Goal: Task Accomplishment & Management: Use online tool/utility

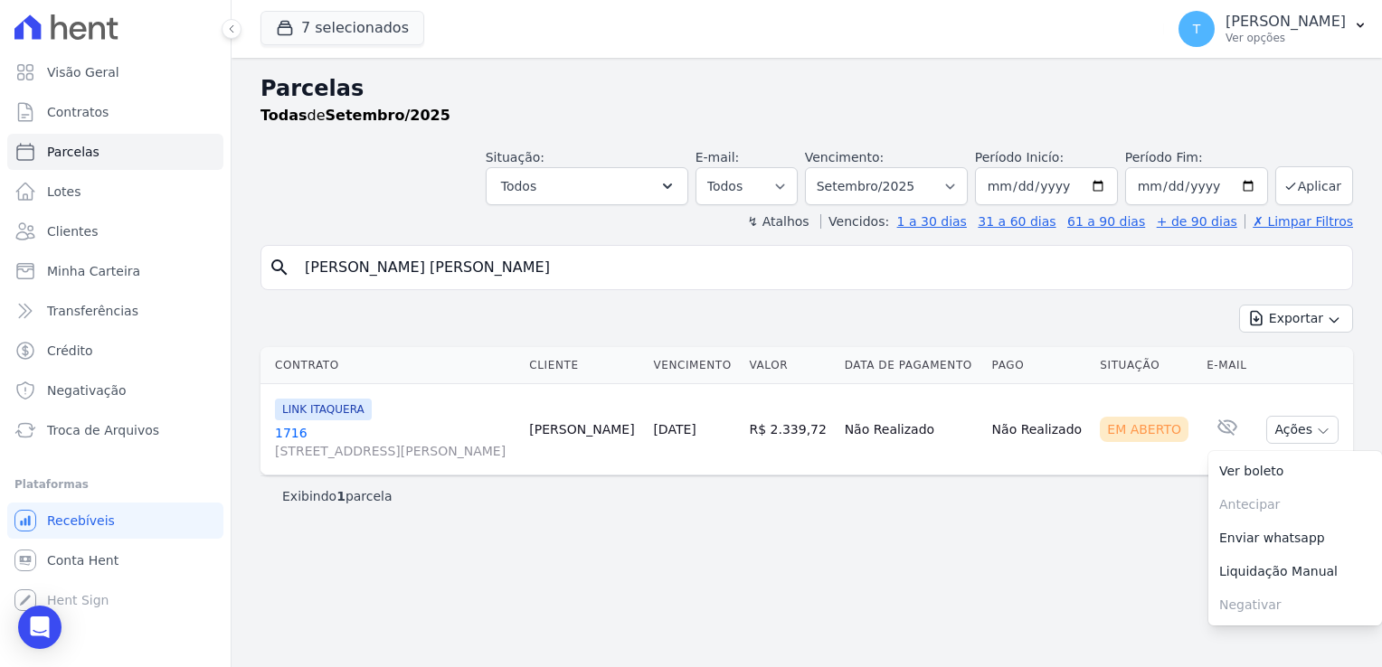
select select
drag, startPoint x: 540, startPoint y: 262, endPoint x: 270, endPoint y: 266, distance: 269.5
click at [270, 266] on div "search [PERSON_NAME] [PERSON_NAME]" at bounding box center [806, 267] width 1092 height 45
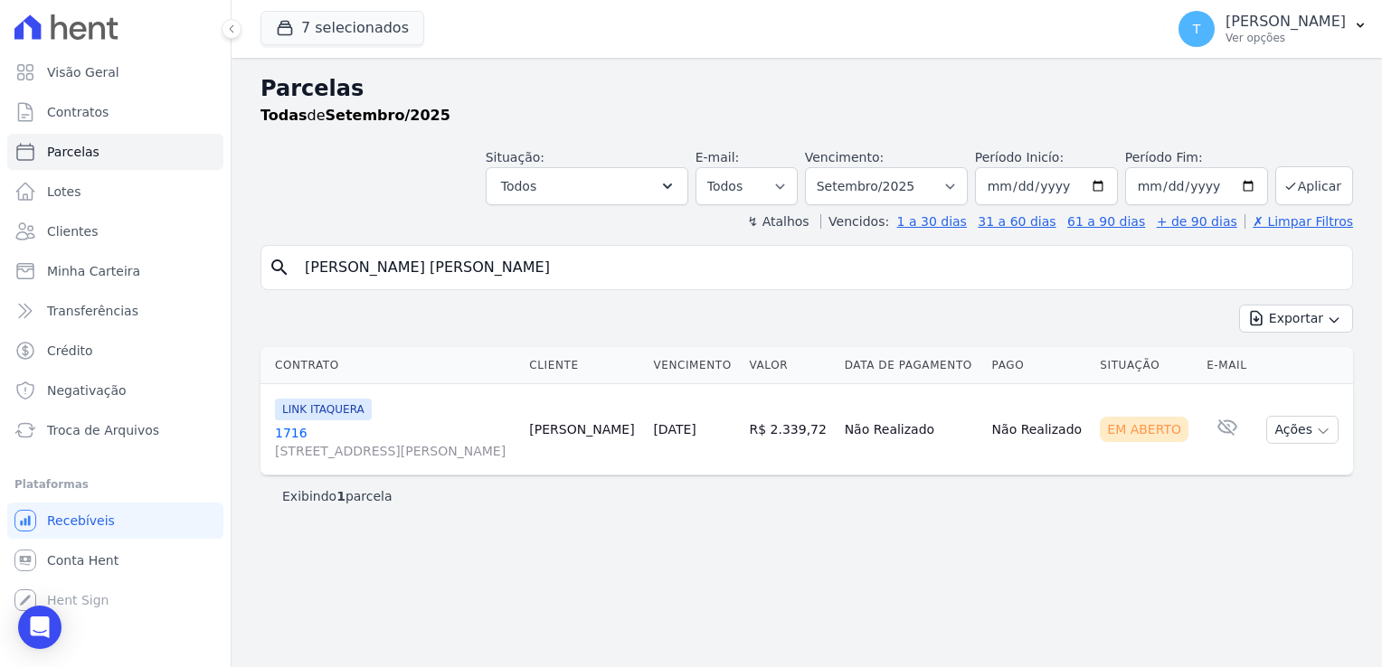
paste input "[PERSON_NAME] dos Santo"
click at [1038, 267] on input "[PERSON_NAME] dos [PERSON_NAME]" at bounding box center [819, 268] width 1051 height 36
type input "[PERSON_NAME] dos [PERSON_NAME]"
select select
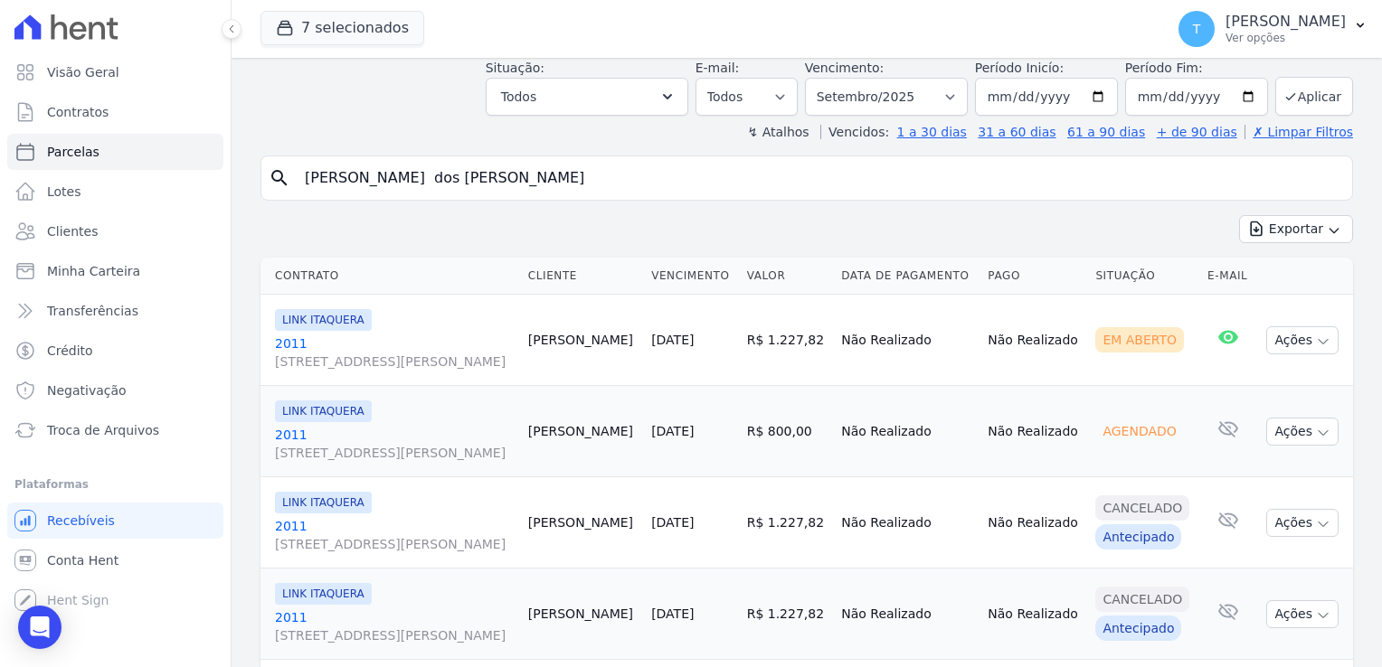
scroll to position [90, 0]
click at [405, 357] on span "[STREET_ADDRESS][PERSON_NAME]" at bounding box center [394, 361] width 239 height 18
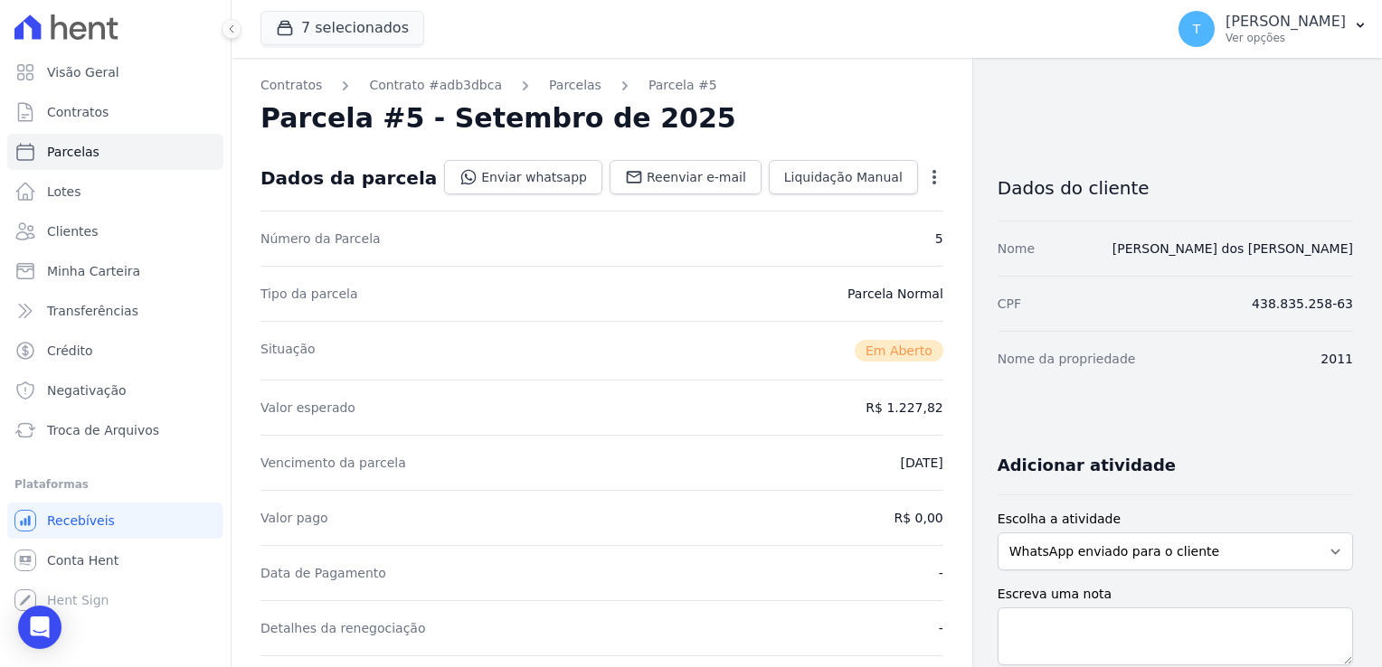
click at [925, 172] on icon "button" at bounding box center [934, 177] width 18 height 18
click at [821, 234] on link "Cancelar Cobrança" at bounding box center [856, 234] width 159 height 33
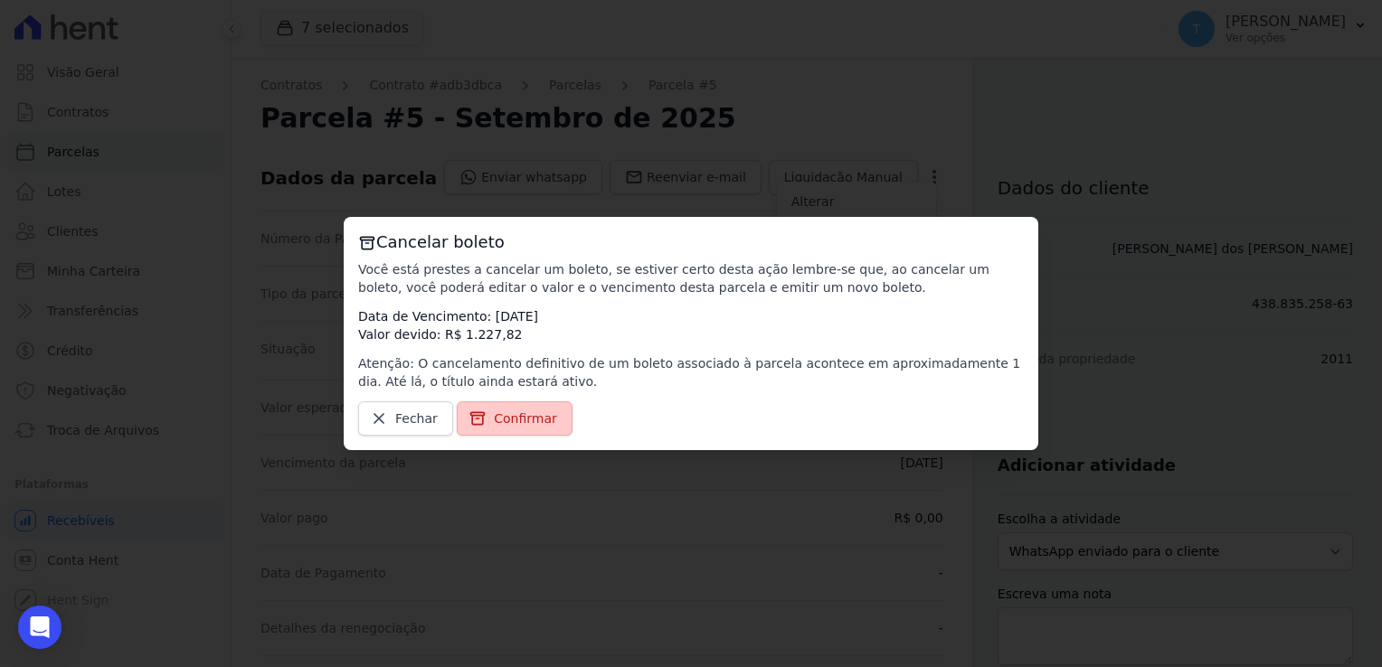
click at [522, 421] on span "Confirmar" at bounding box center [525, 419] width 63 height 18
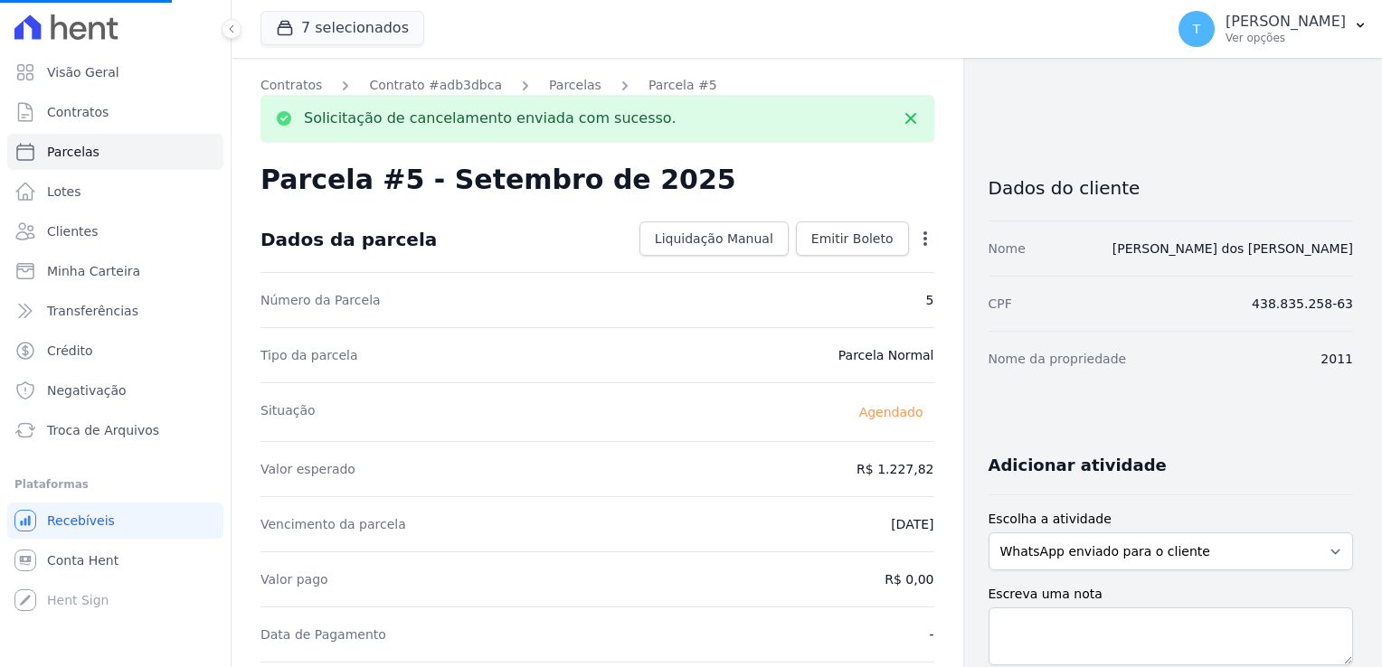
select select
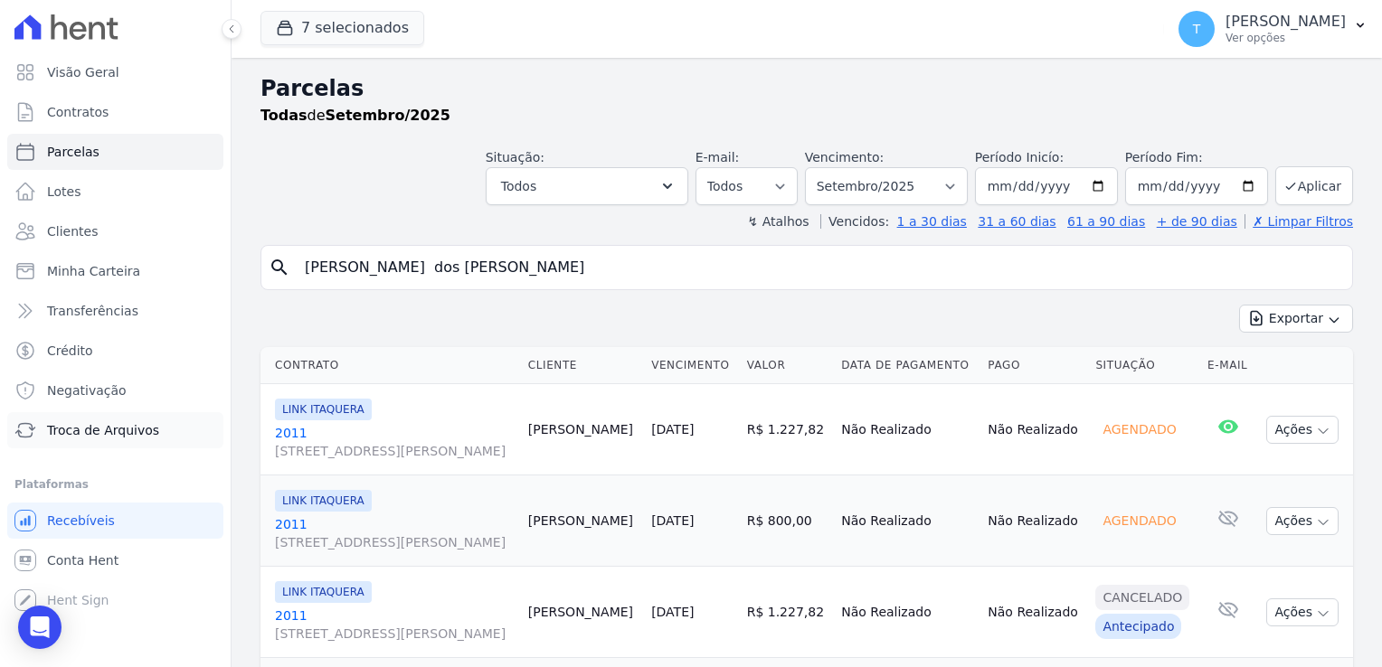
click at [108, 436] on span "Troca de Arquivos" at bounding box center [103, 430] width 112 height 18
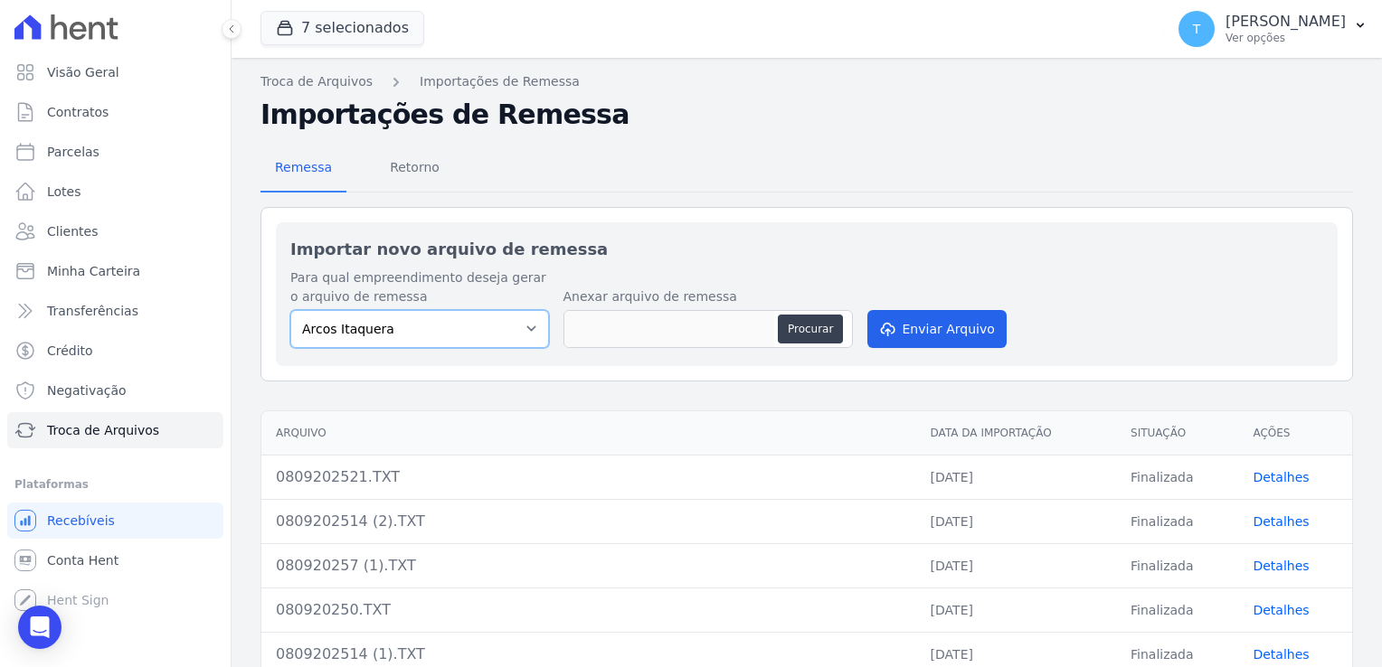
click at [515, 327] on select "[PERSON_NAME] Itaquera [GEOGRAPHIC_DATA][PERSON_NAME] Inspire BOSQUE CLUB ARTE …" at bounding box center [419, 329] width 259 height 38
select select "798d34ef-1a76-4a01-aecd-278a2202ade3"
click at [290, 310] on select "[PERSON_NAME] Itaquera [GEOGRAPHIC_DATA][PERSON_NAME] Inspire BOSQUE CLUB ARTE …" at bounding box center [419, 329] width 259 height 38
click at [792, 326] on button "Procurar" at bounding box center [810, 329] width 65 height 29
type input "080920257 (2).TXT"
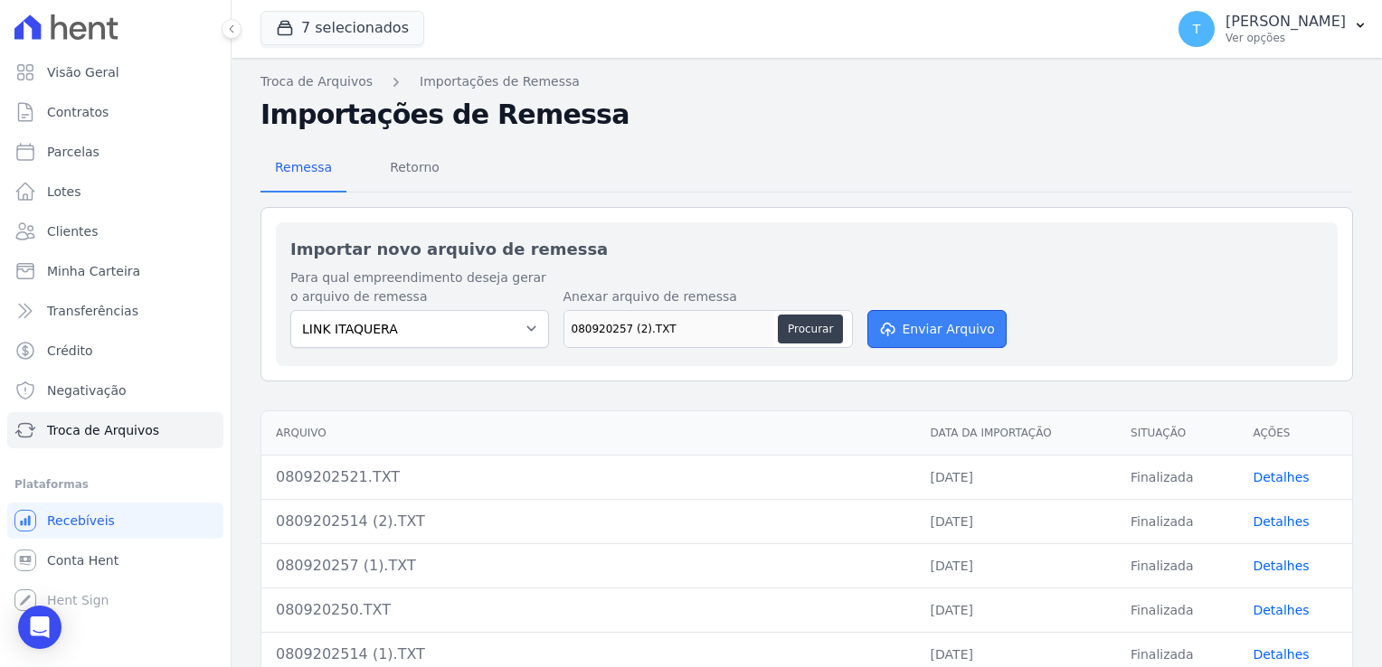
click at [916, 331] on button "Enviar Arquivo" at bounding box center [936, 329] width 139 height 38
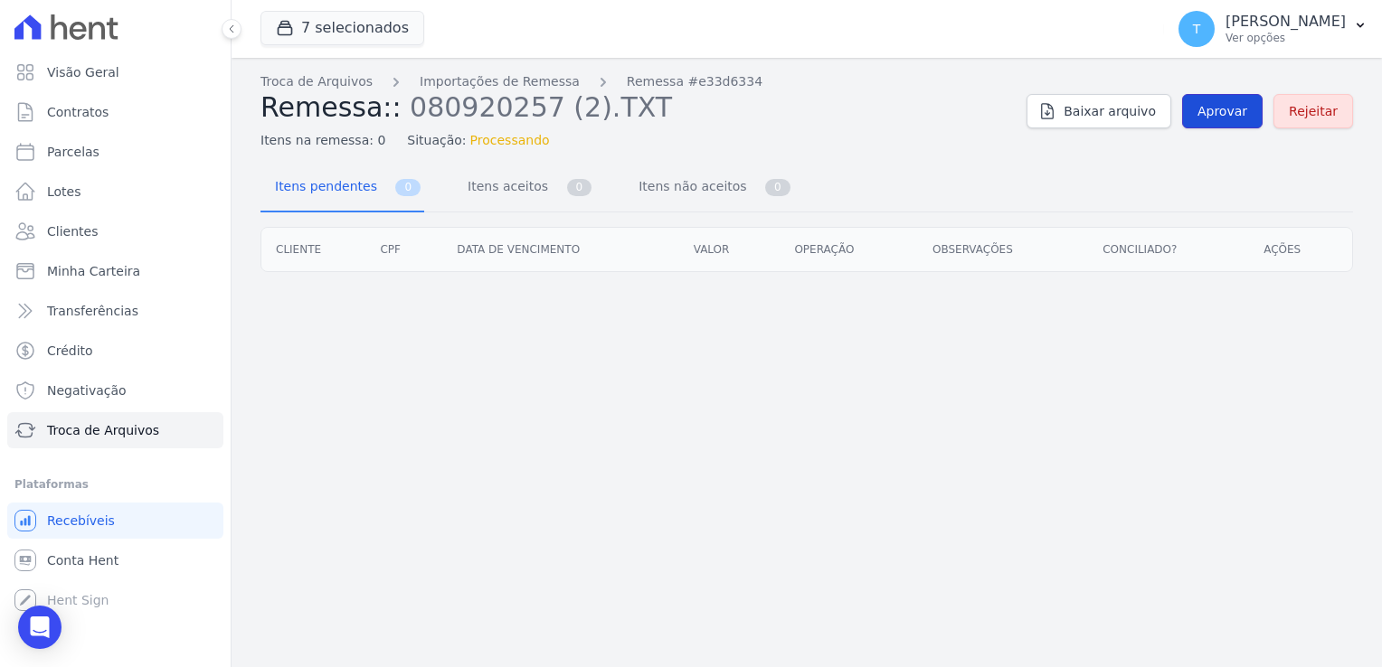
click at [1217, 114] on span "Aprovar" at bounding box center [1222, 111] width 50 height 18
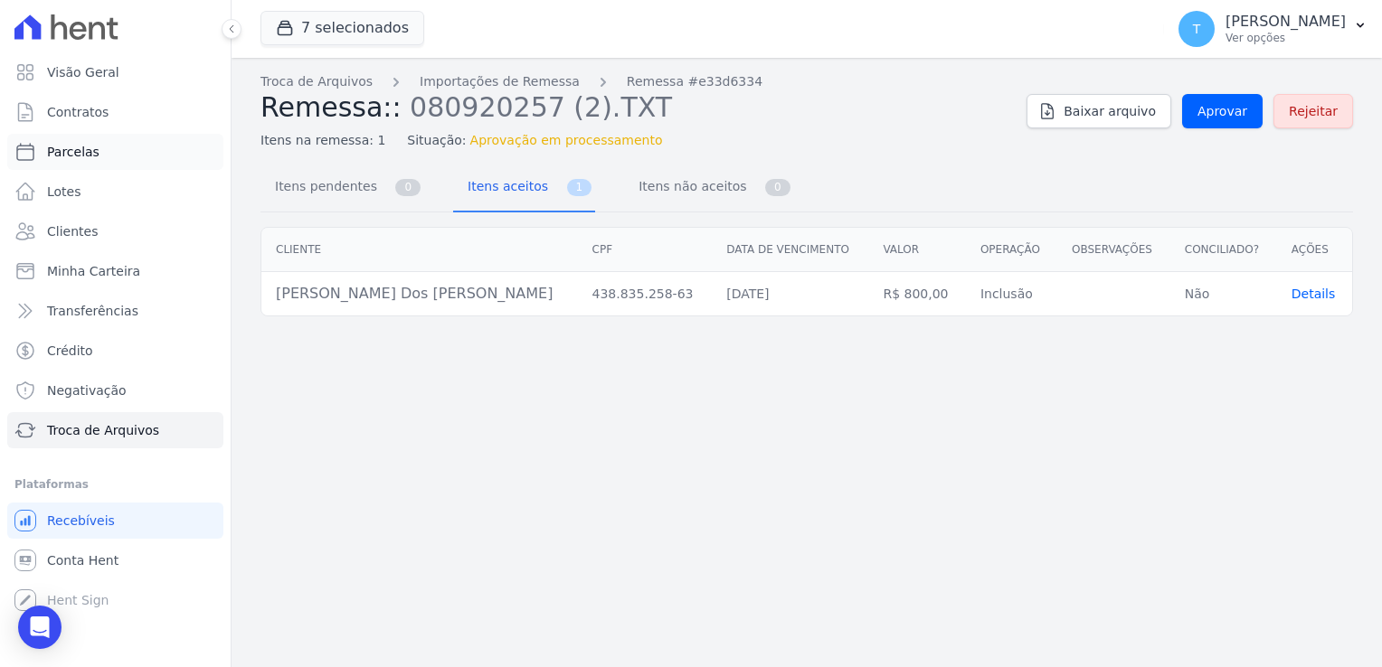
click at [77, 151] on span "Parcelas" at bounding box center [73, 152] width 52 height 18
select select
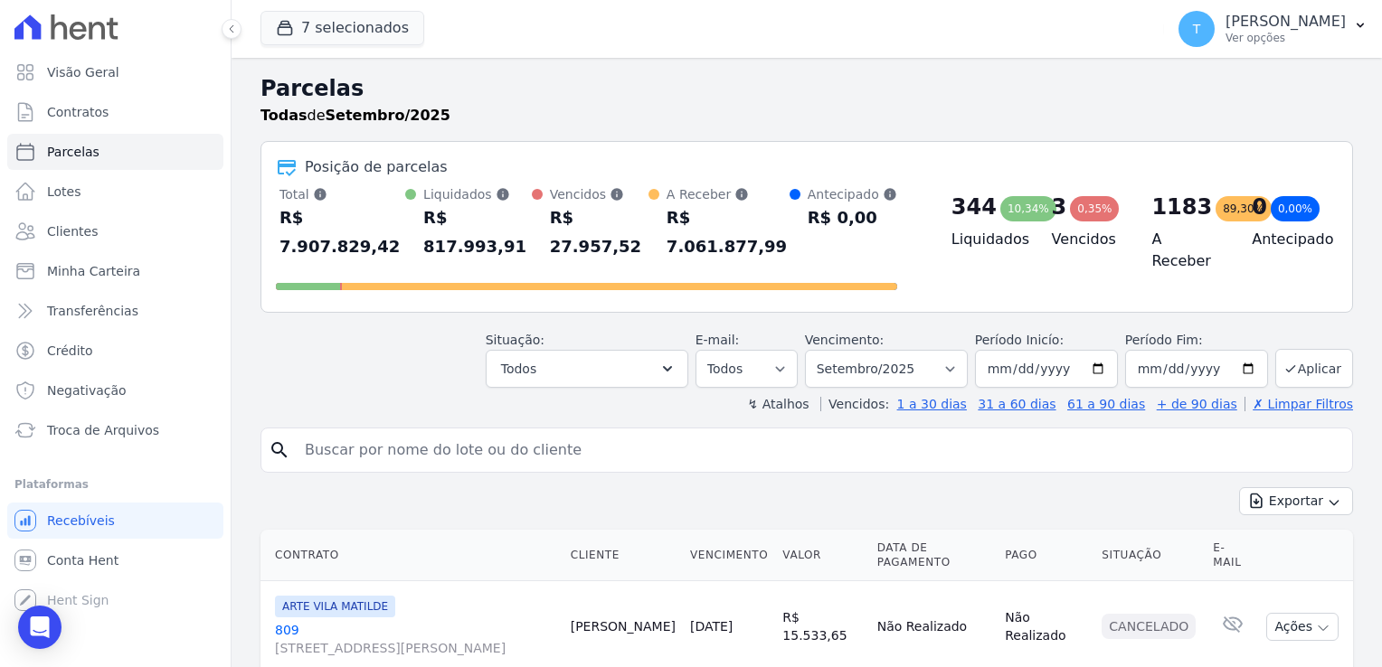
click at [429, 432] on input "search" at bounding box center [819, 450] width 1051 height 36
paste input "[PERSON_NAME] dos [PERSON_NAME]"
type input "[PERSON_NAME] dos [PERSON_NAME]"
select select
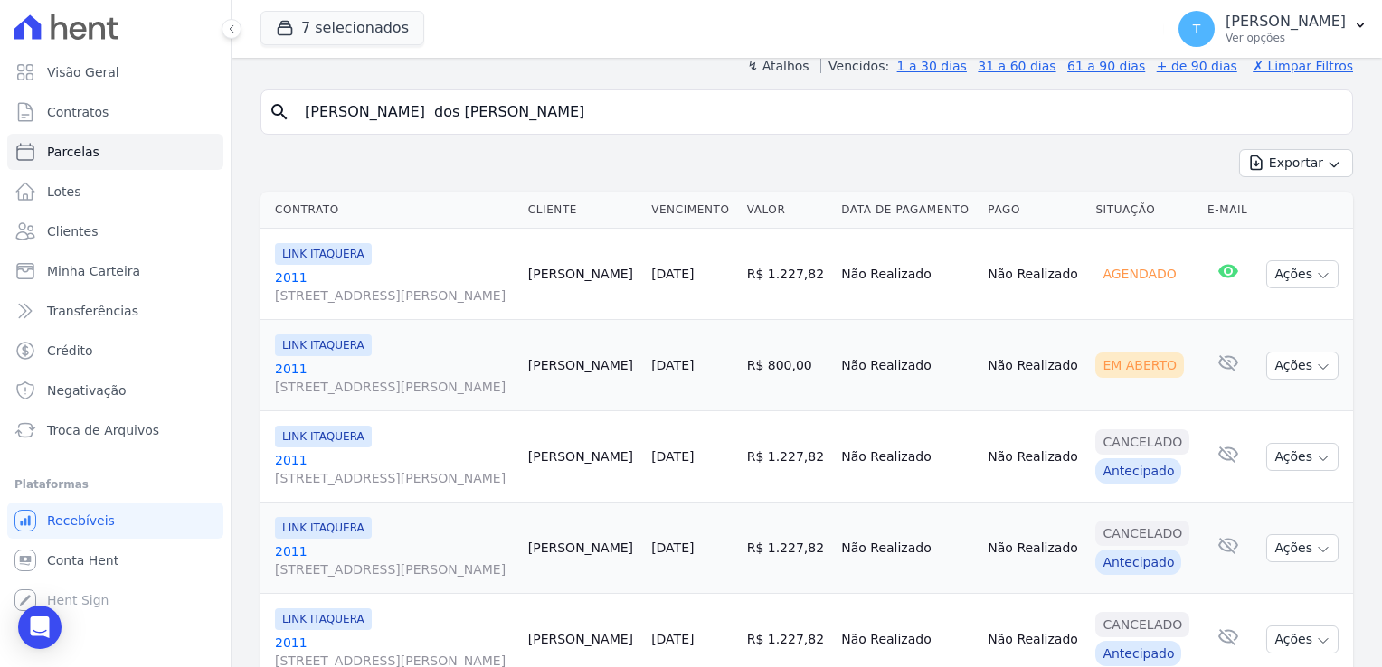
scroll to position [181, 0]
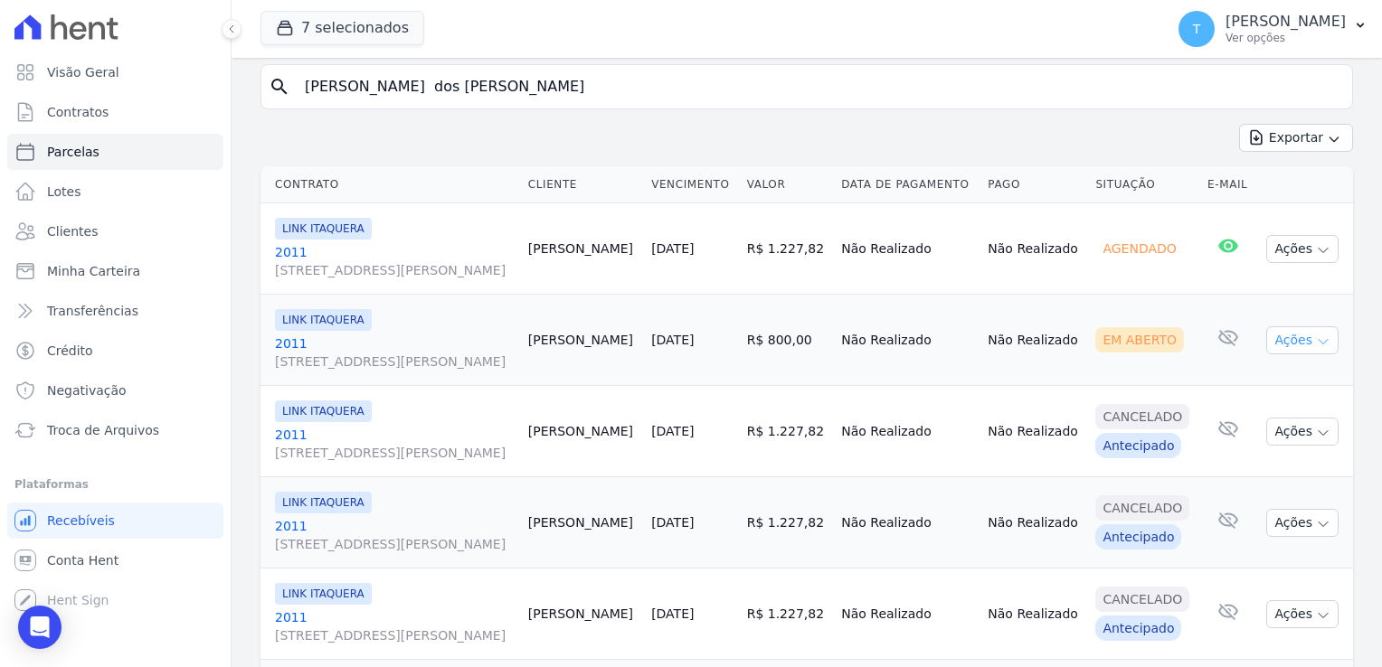
click at [1316, 341] on icon "button" at bounding box center [1323, 342] width 14 height 14
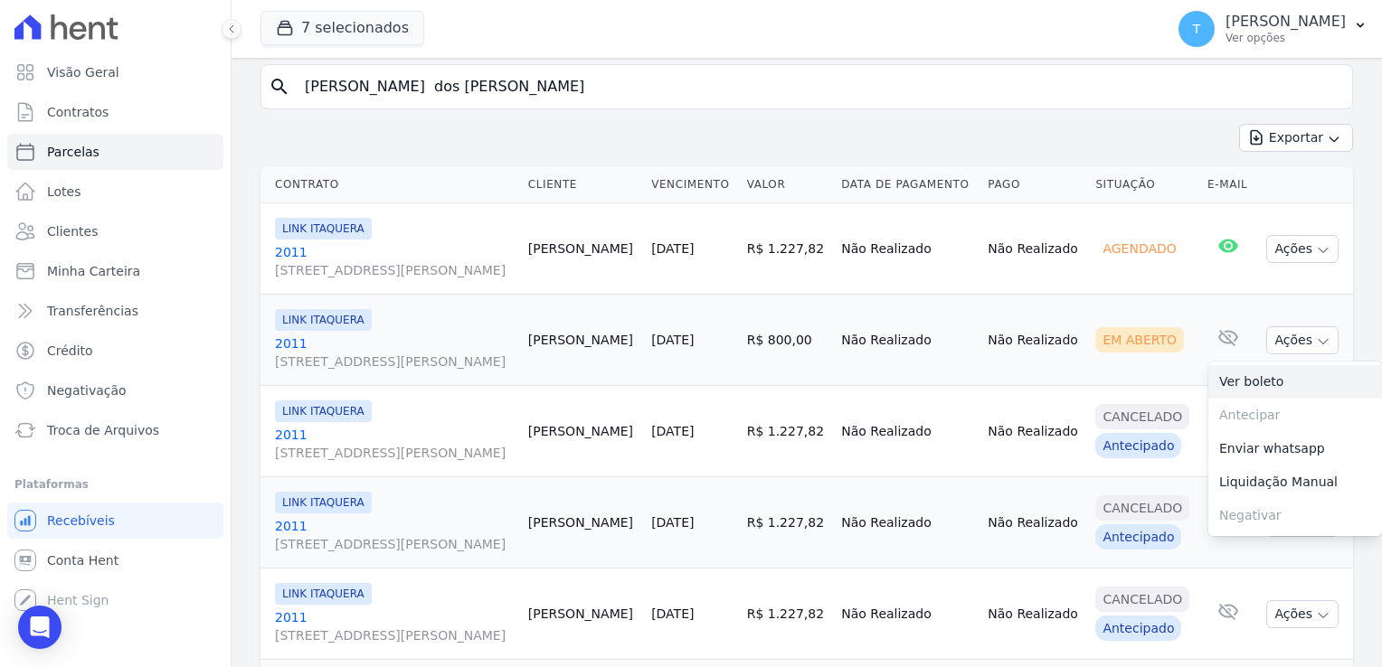
click at [1265, 380] on link "Ver boleto" at bounding box center [1295, 381] width 174 height 33
click at [327, 29] on button "7 selecionados" at bounding box center [342, 28] width 164 height 34
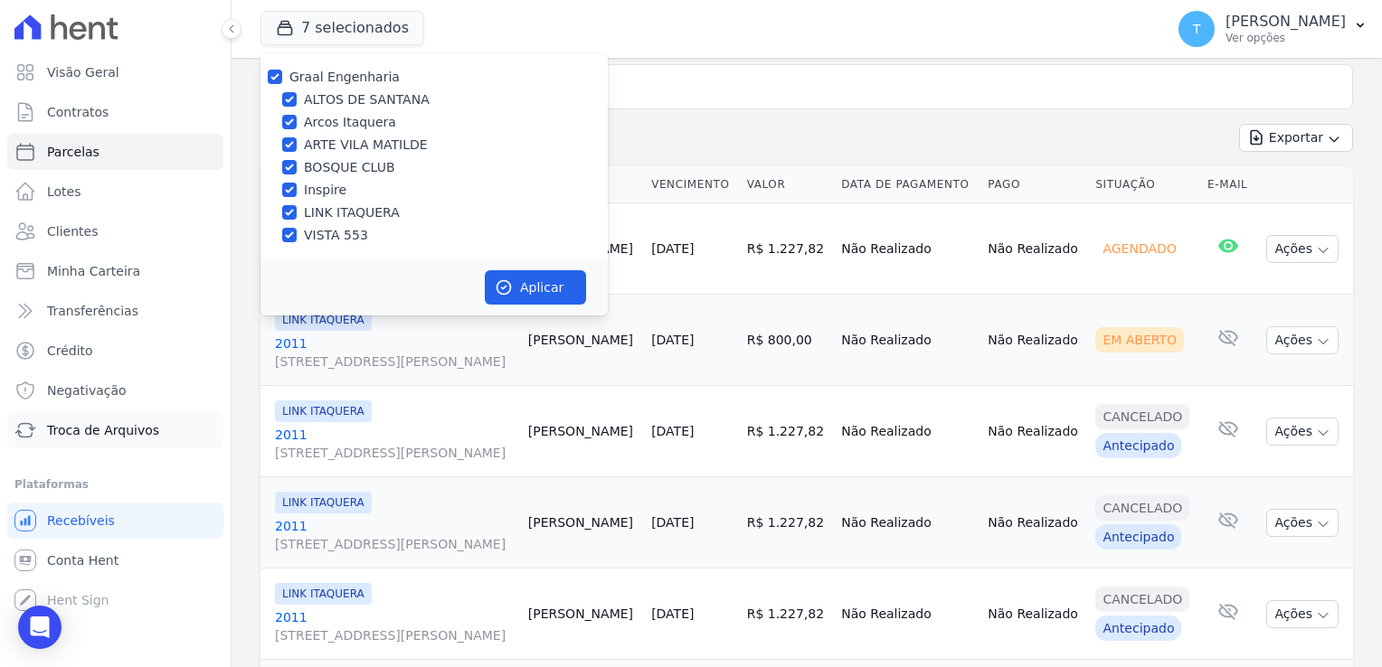
click at [82, 425] on span "Troca de Arquivos" at bounding box center [103, 430] width 112 height 18
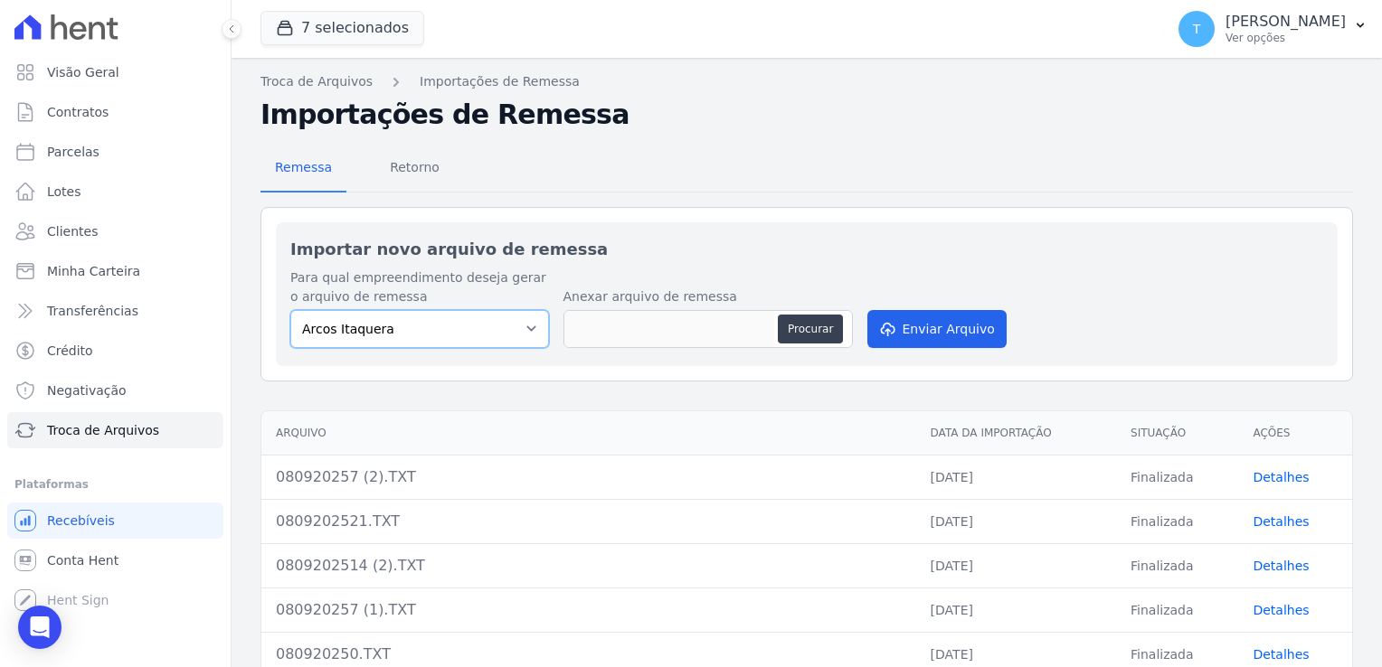
click at [537, 330] on select "[PERSON_NAME] Itaquera [GEOGRAPHIC_DATA][PERSON_NAME] Inspire BOSQUE CLUB ARTE …" at bounding box center [419, 329] width 259 height 38
select select "d58a895b-122e-4f60-b248-6168def9ff2e"
click at [290, 310] on select "[PERSON_NAME] Itaquera [GEOGRAPHIC_DATA][PERSON_NAME] Inspire BOSQUE CLUB ARTE …" at bounding box center [419, 329] width 259 height 38
click at [812, 326] on button "Procurar" at bounding box center [810, 329] width 65 height 29
type input "0809202521 (1).TXT"
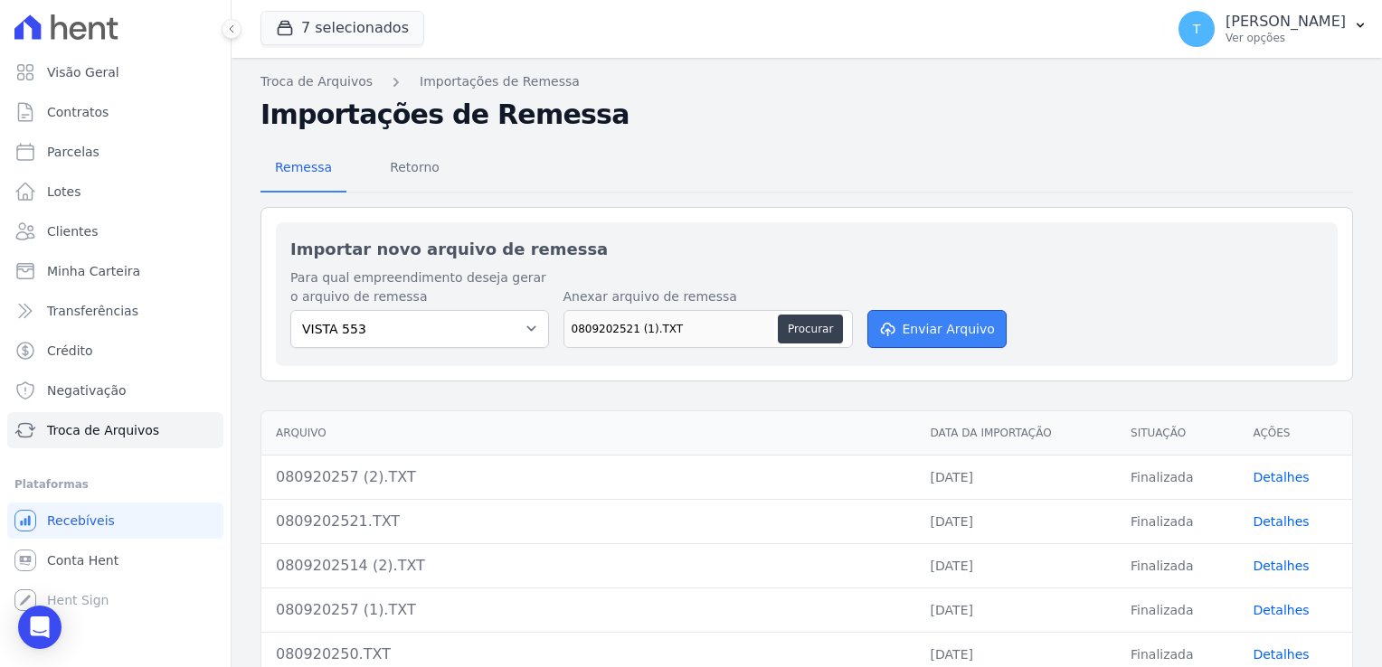
click at [941, 317] on button "Enviar Arquivo" at bounding box center [936, 329] width 139 height 38
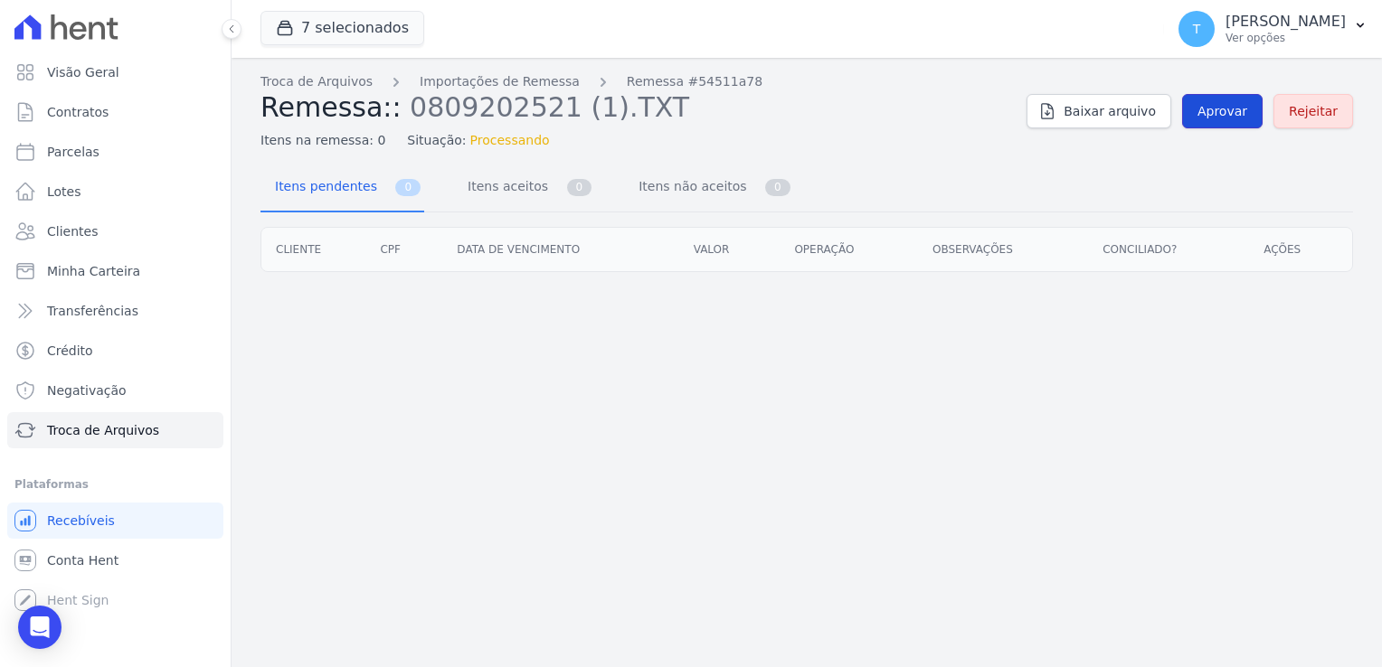
click at [1221, 118] on span "Aprovar" at bounding box center [1222, 111] width 50 height 18
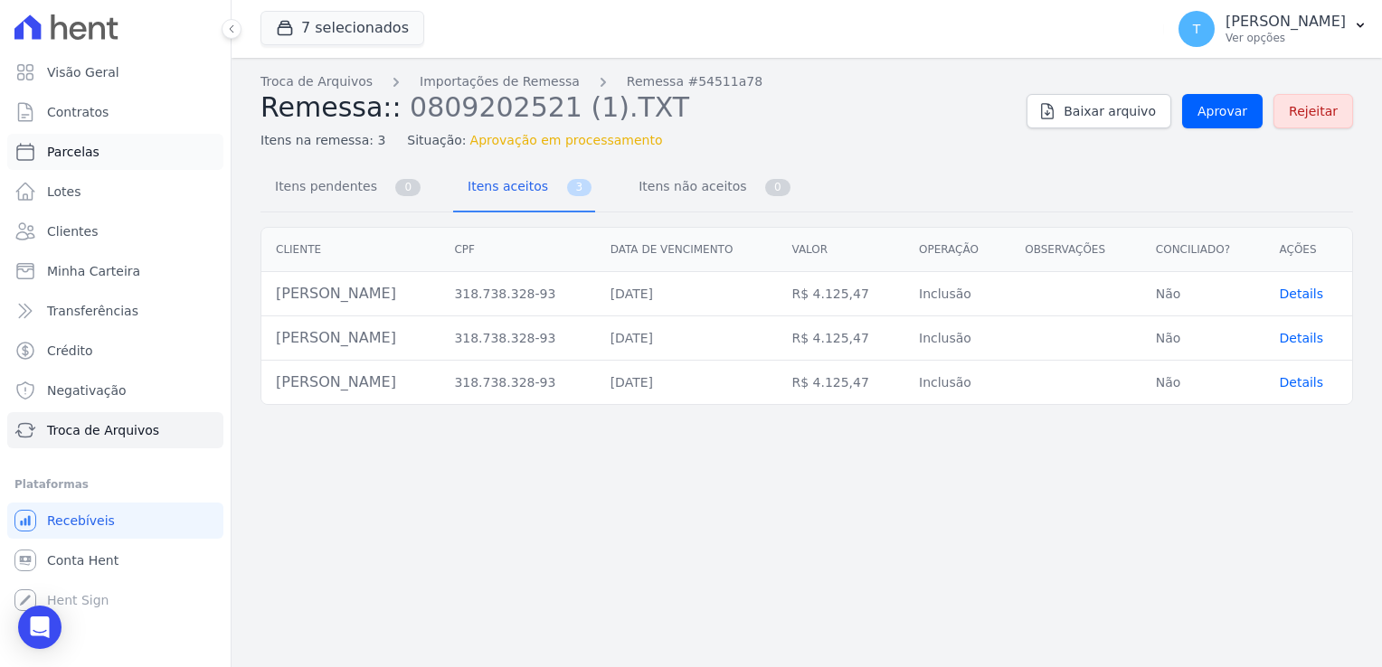
click at [76, 149] on span "Parcelas" at bounding box center [73, 152] width 52 height 18
select select
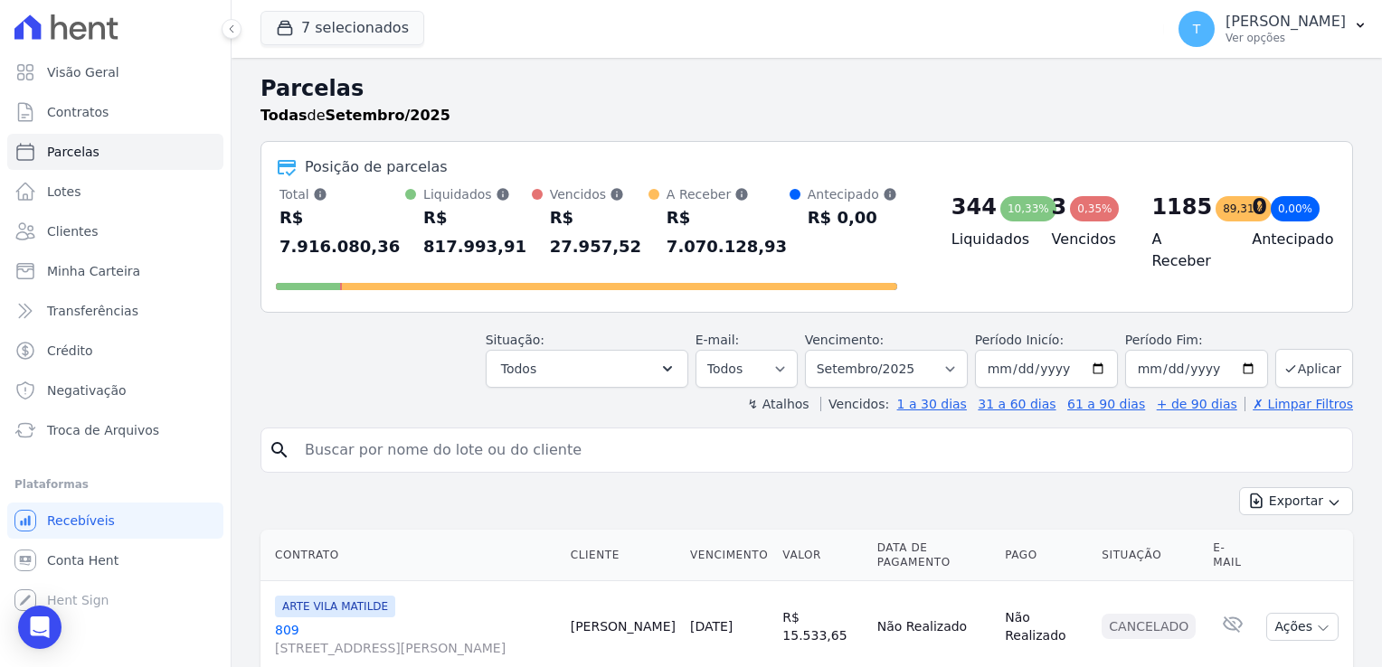
click at [355, 432] on input "search" at bounding box center [819, 450] width 1051 height 36
paste input "[PERSON_NAME]"
type input "[PERSON_NAME]"
select select
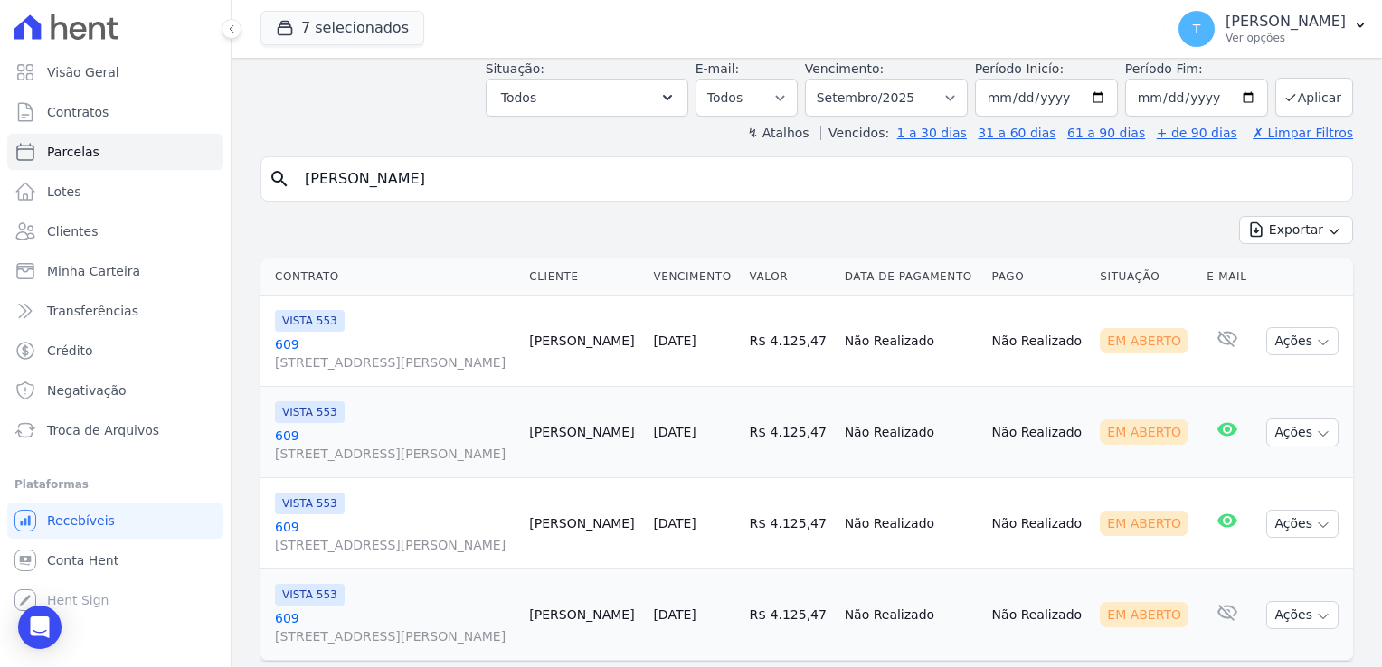
scroll to position [90, 0]
click at [1316, 340] on icon "button" at bounding box center [1323, 341] width 14 height 14
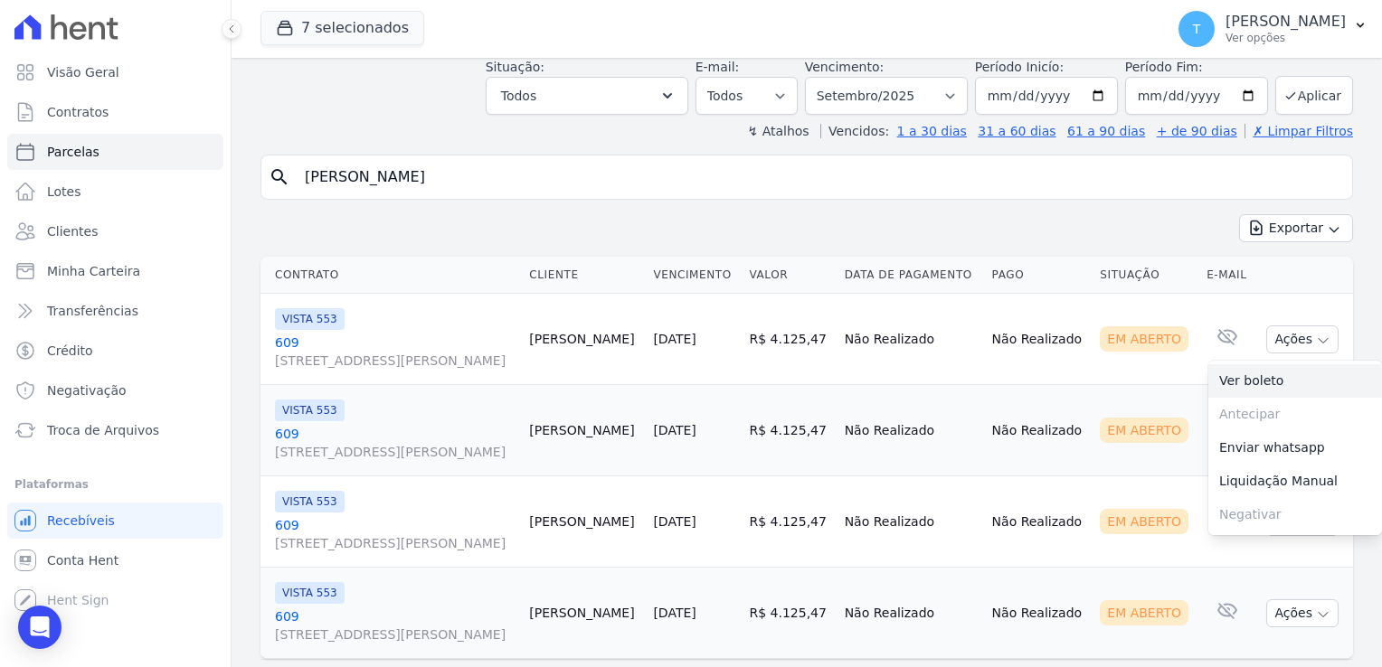
click at [1264, 378] on link "Ver boleto" at bounding box center [1295, 380] width 174 height 33
click at [1093, 402] on td "Em Aberto" at bounding box center [1145, 430] width 107 height 91
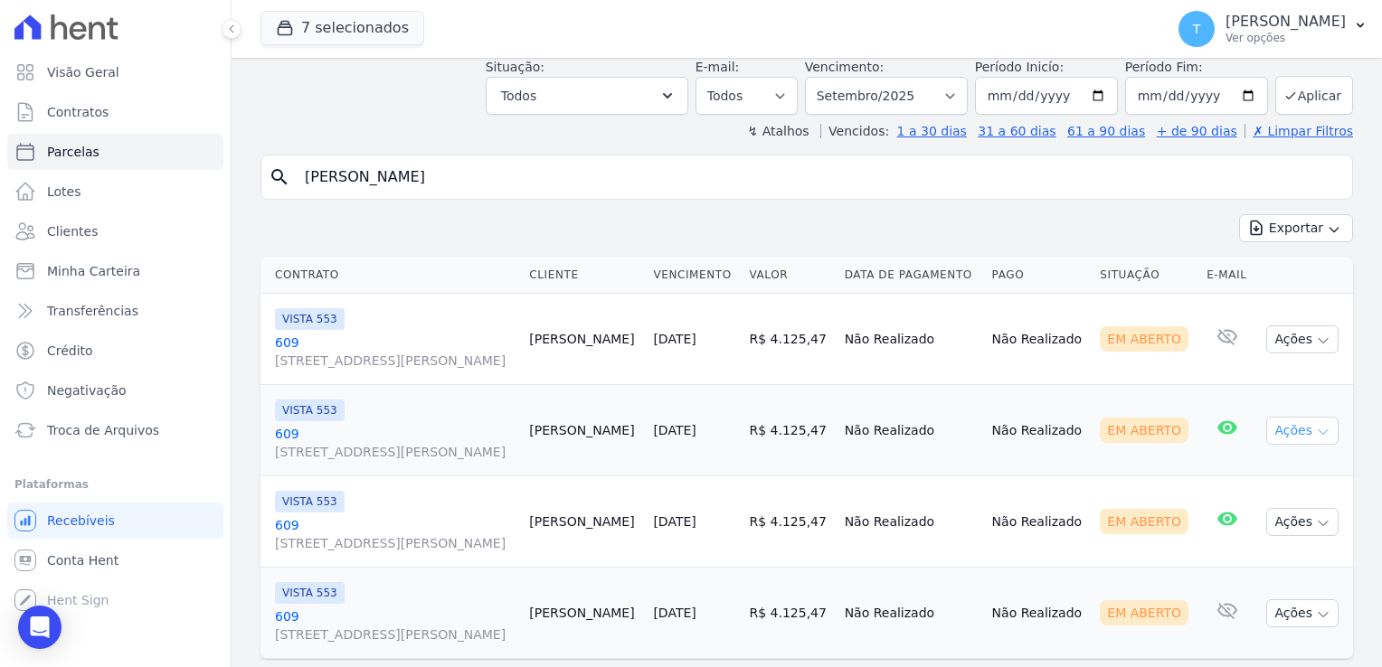
click at [1317, 429] on button "Ações" at bounding box center [1302, 431] width 72 height 28
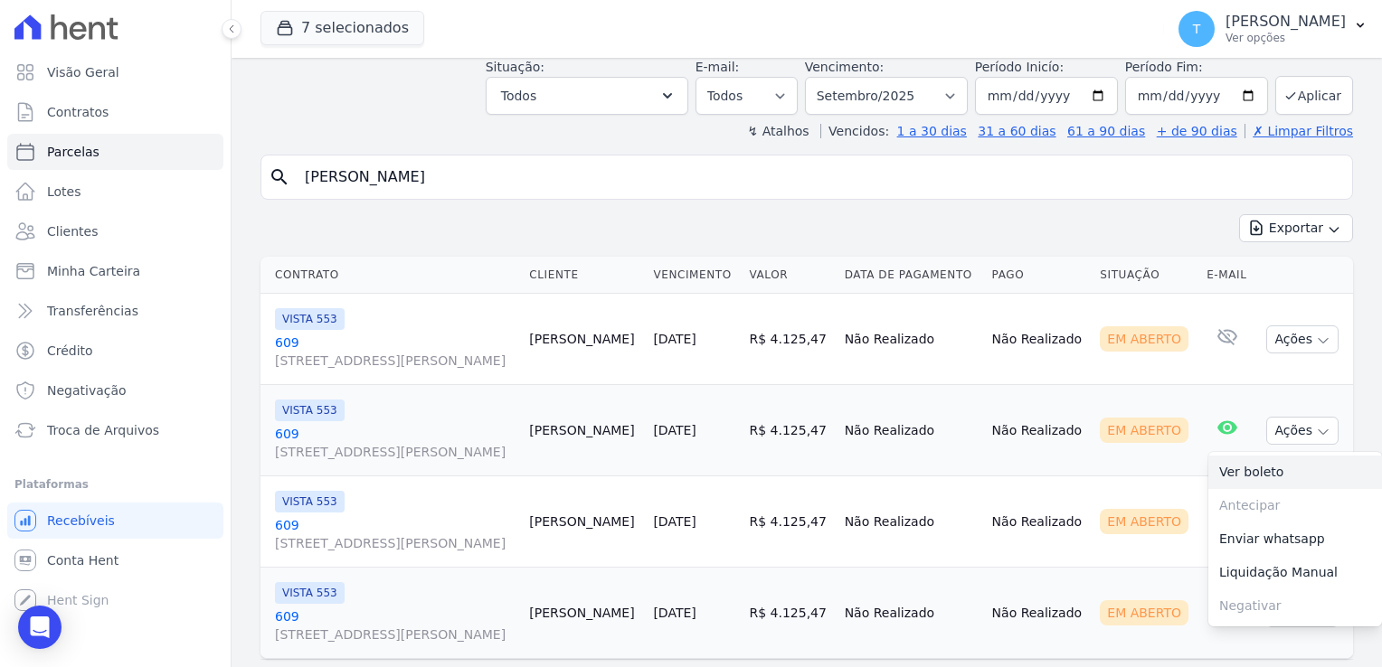
click at [1260, 467] on link "Ver boleto" at bounding box center [1295, 472] width 174 height 33
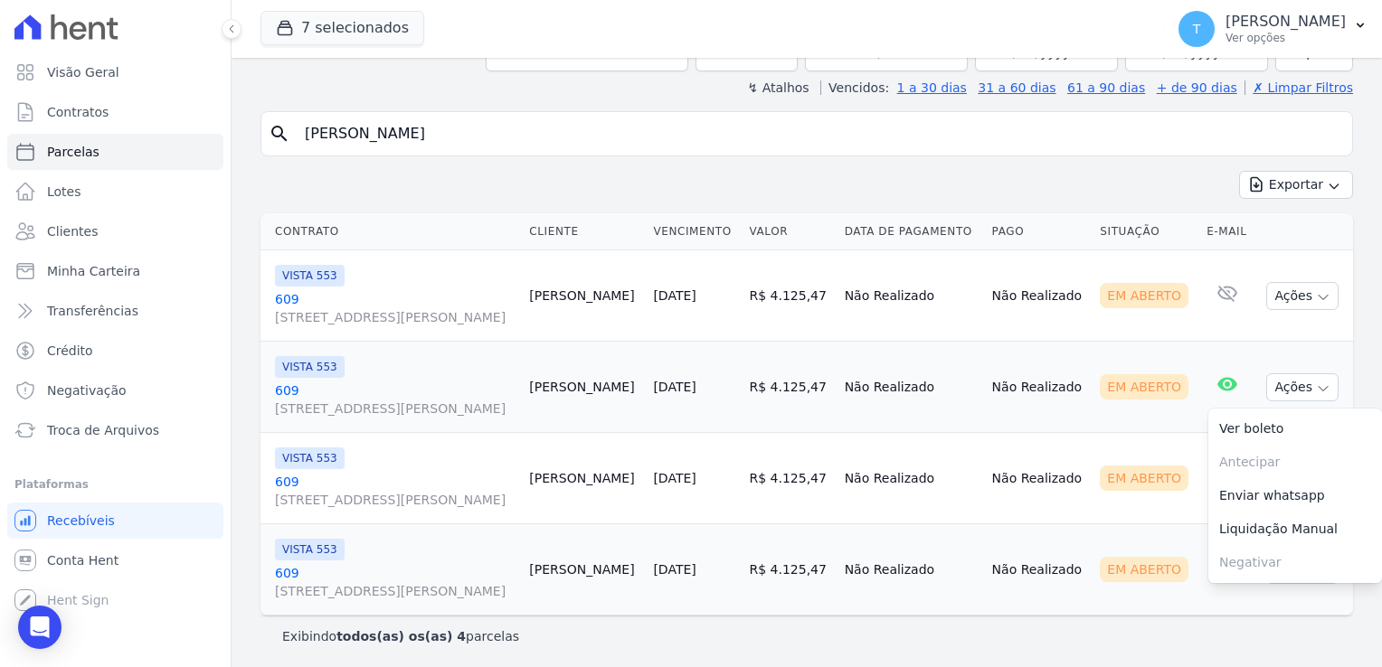
scroll to position [135, 0]
click at [1020, 444] on td "Não Realizado" at bounding box center [1039, 477] width 109 height 91
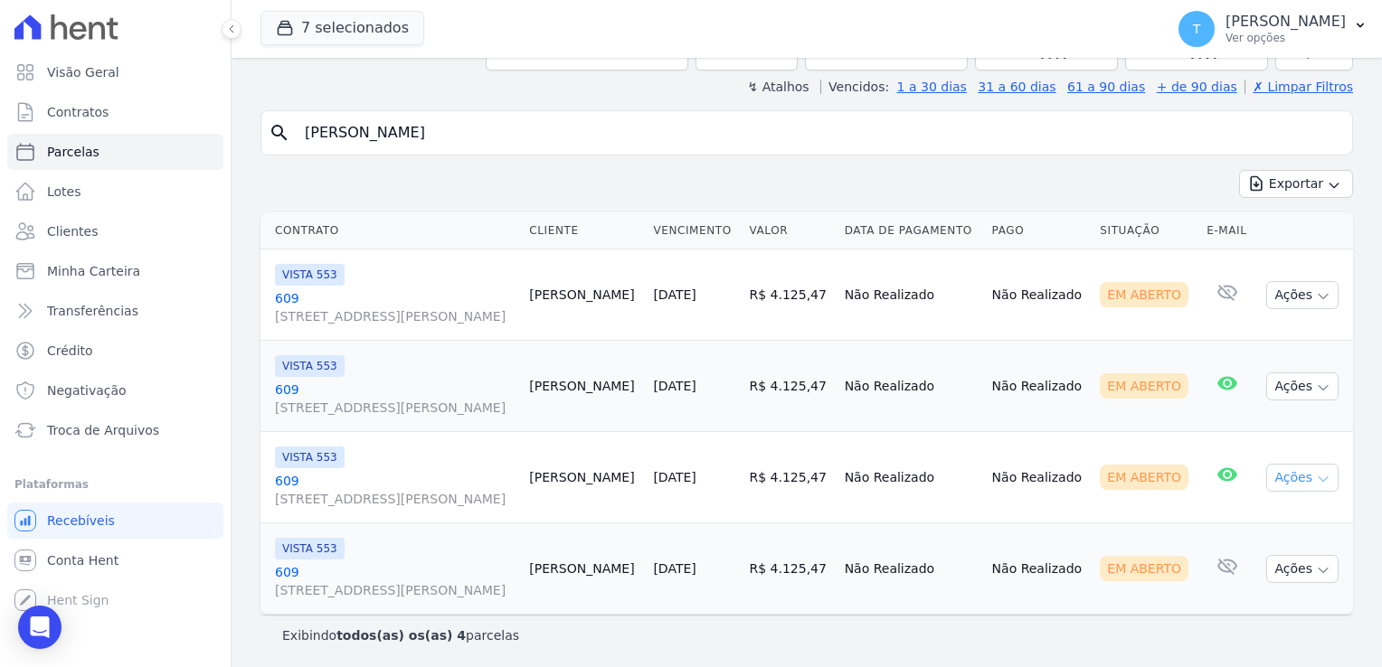
click at [1316, 473] on icon "button" at bounding box center [1323, 479] width 14 height 14
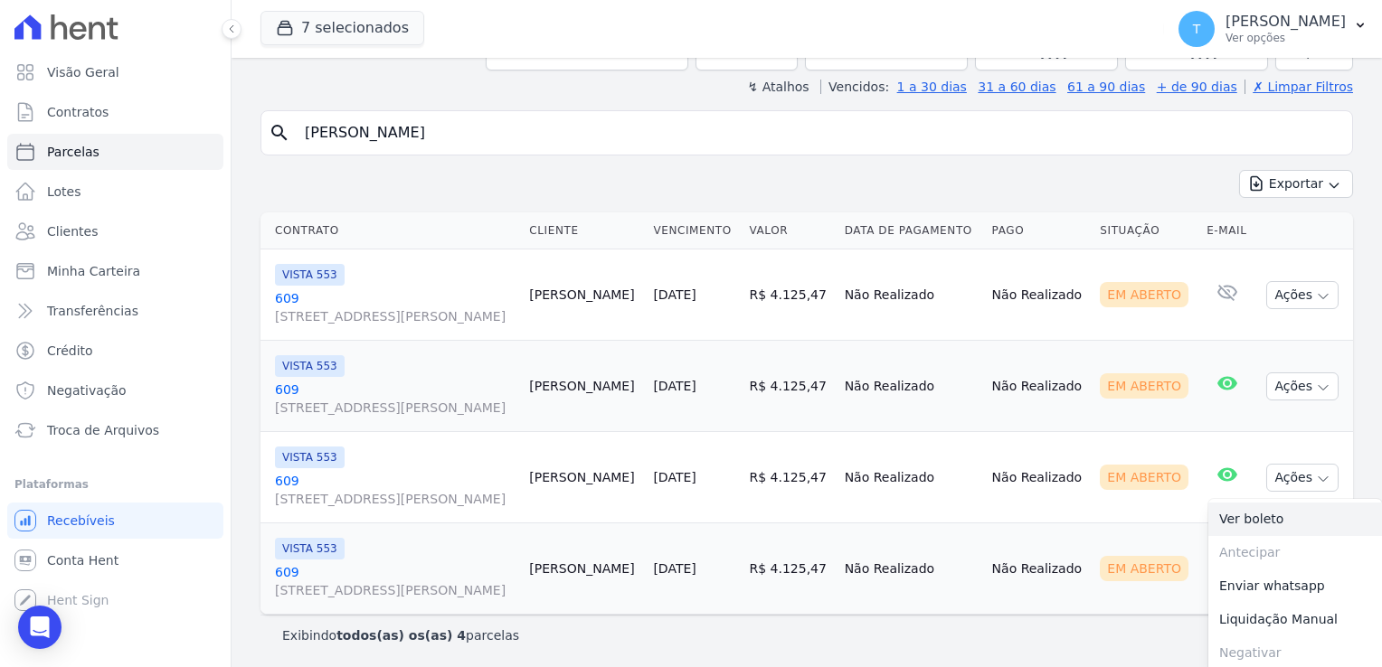
click at [1261, 512] on link "Ver boleto" at bounding box center [1295, 519] width 174 height 33
click at [134, 430] on span "Troca de Arquivos" at bounding box center [103, 430] width 112 height 18
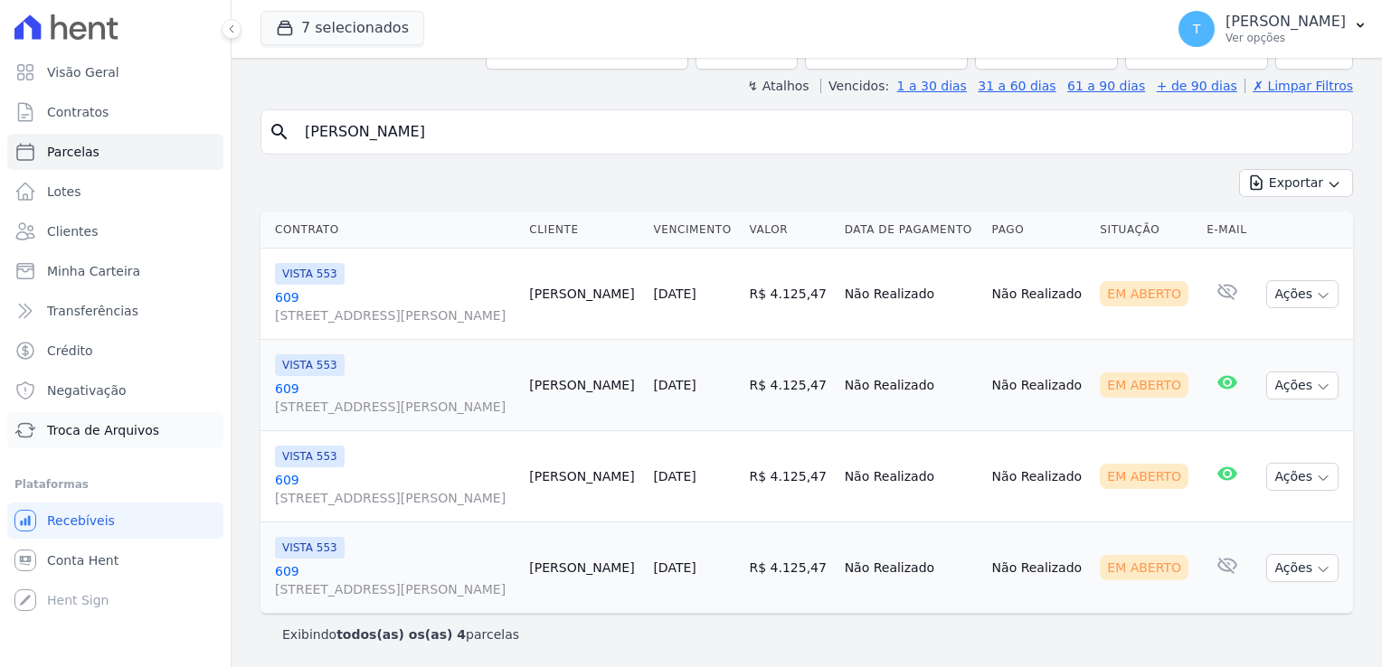
scroll to position [135, 0]
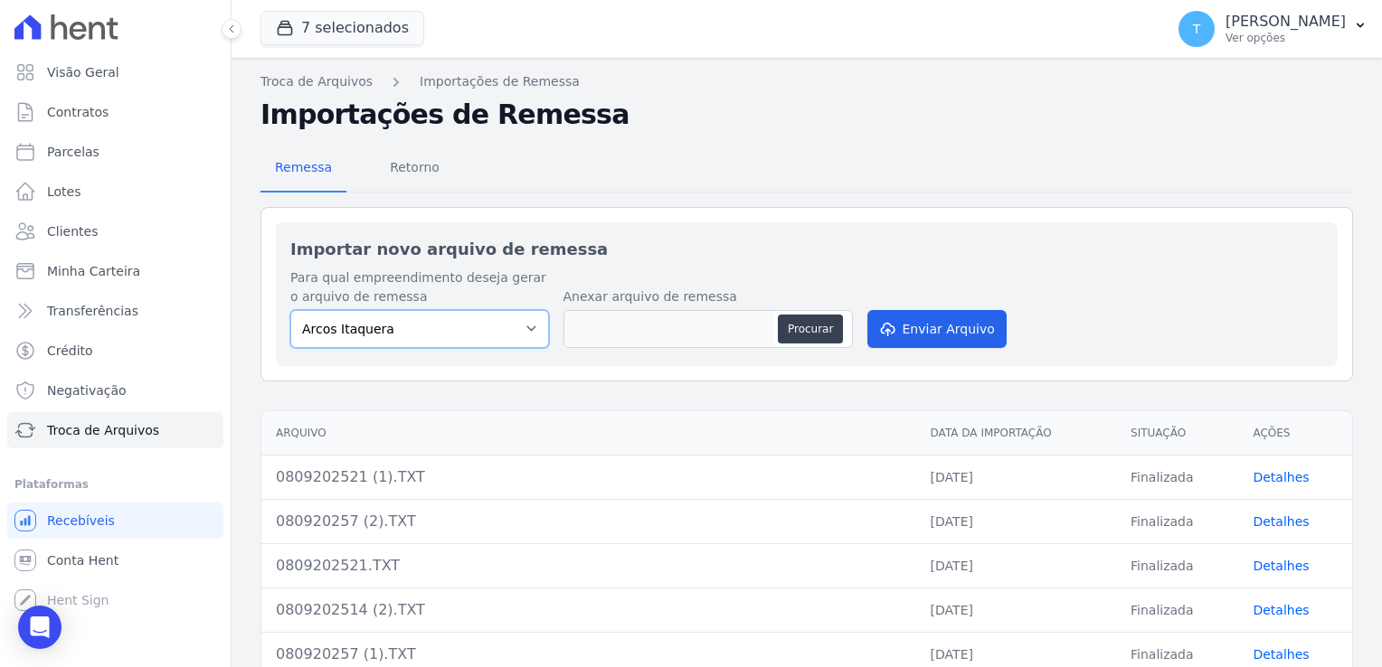
click at [528, 327] on select "[PERSON_NAME] Itaquera [GEOGRAPHIC_DATA][PERSON_NAME] Inspire BOSQUE CLUB ARTE …" at bounding box center [419, 329] width 259 height 38
select select "798d34ef-1a76-4a01-aecd-278a2202ade3"
click at [290, 310] on select "[PERSON_NAME] Itaquera [GEOGRAPHIC_DATA][PERSON_NAME] Inspire BOSQUE CLUB ARTE …" at bounding box center [419, 329] width 259 height 38
click at [809, 336] on button "Procurar" at bounding box center [810, 329] width 65 height 29
type input "080920257 (3).TXT"
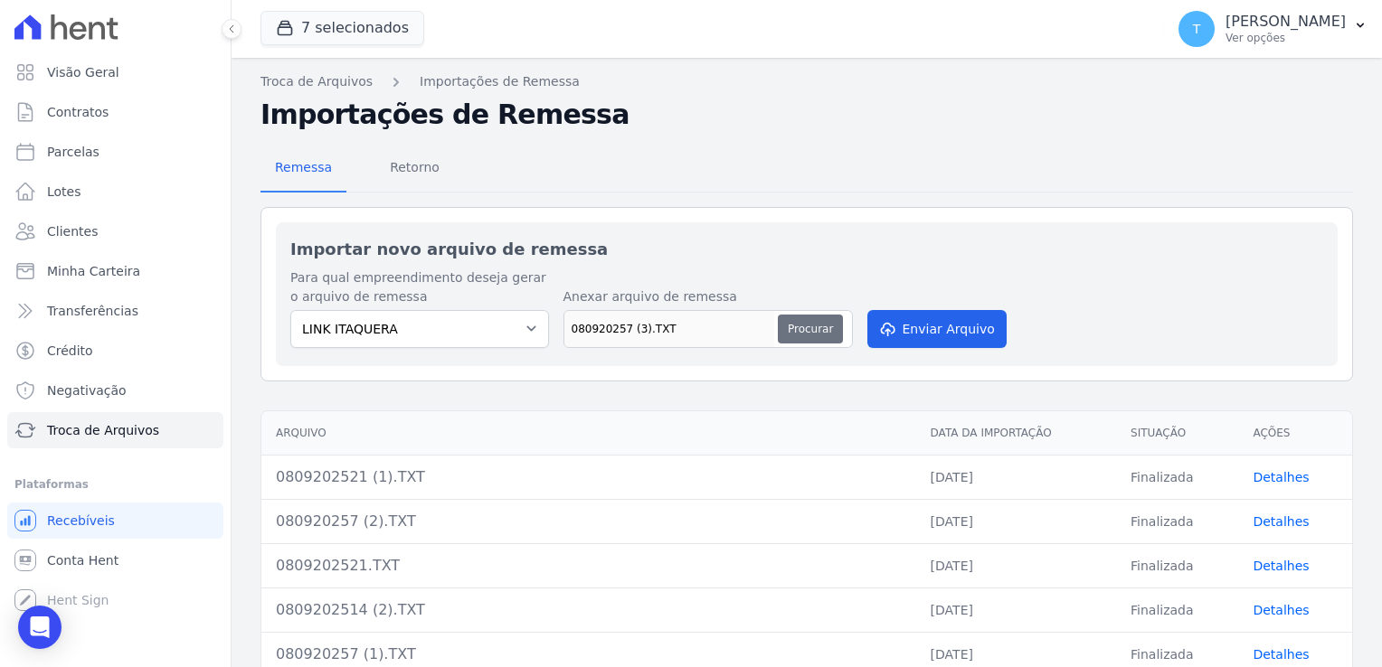
click at [803, 326] on button "Procurar" at bounding box center [810, 329] width 65 height 29
click at [922, 329] on button "Enviar Arquivo" at bounding box center [936, 329] width 139 height 38
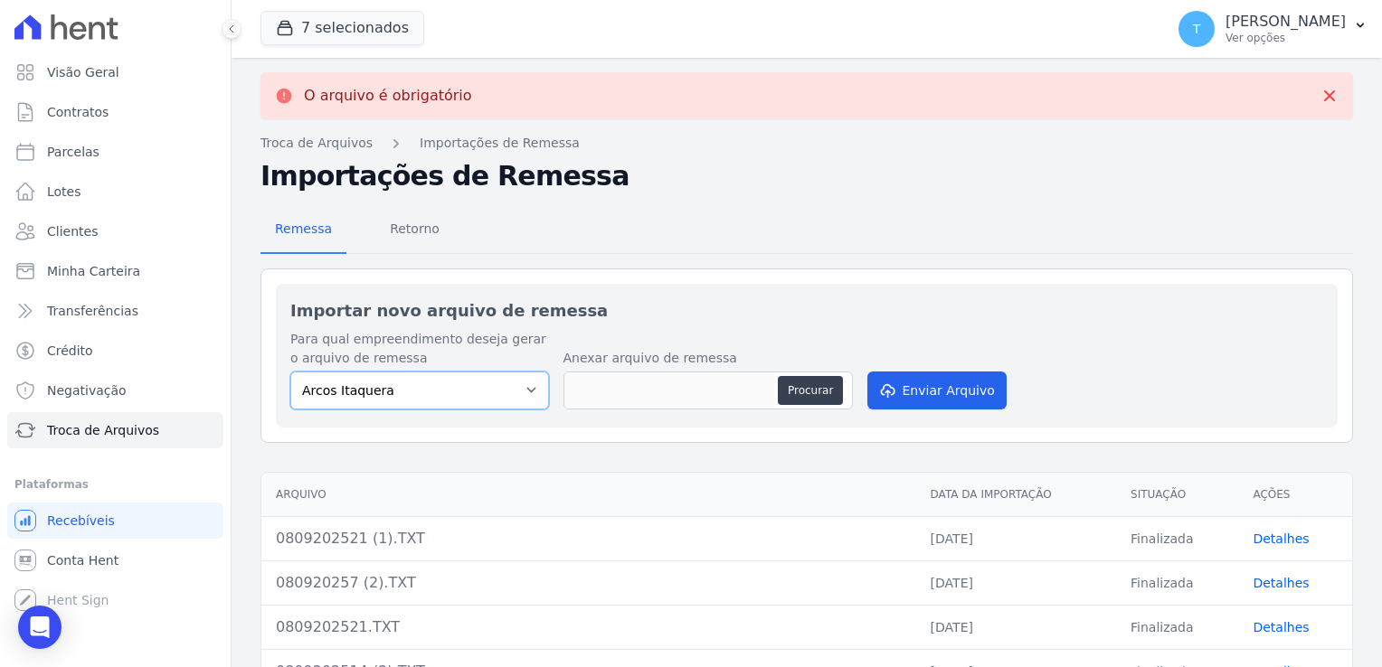
click at [518, 393] on select "[PERSON_NAME] Itaquera [GEOGRAPHIC_DATA][PERSON_NAME] Inspire BOSQUE CLUB ARTE …" at bounding box center [419, 391] width 259 height 38
select select "798d34ef-1a76-4a01-aecd-278a2202ade3"
click at [290, 372] on select "[PERSON_NAME] Itaquera [GEOGRAPHIC_DATA][PERSON_NAME] Inspire BOSQUE CLUB ARTE …" at bounding box center [419, 391] width 259 height 38
click at [806, 394] on button "Procurar" at bounding box center [810, 390] width 65 height 29
type input "080920257 (3).TXT"
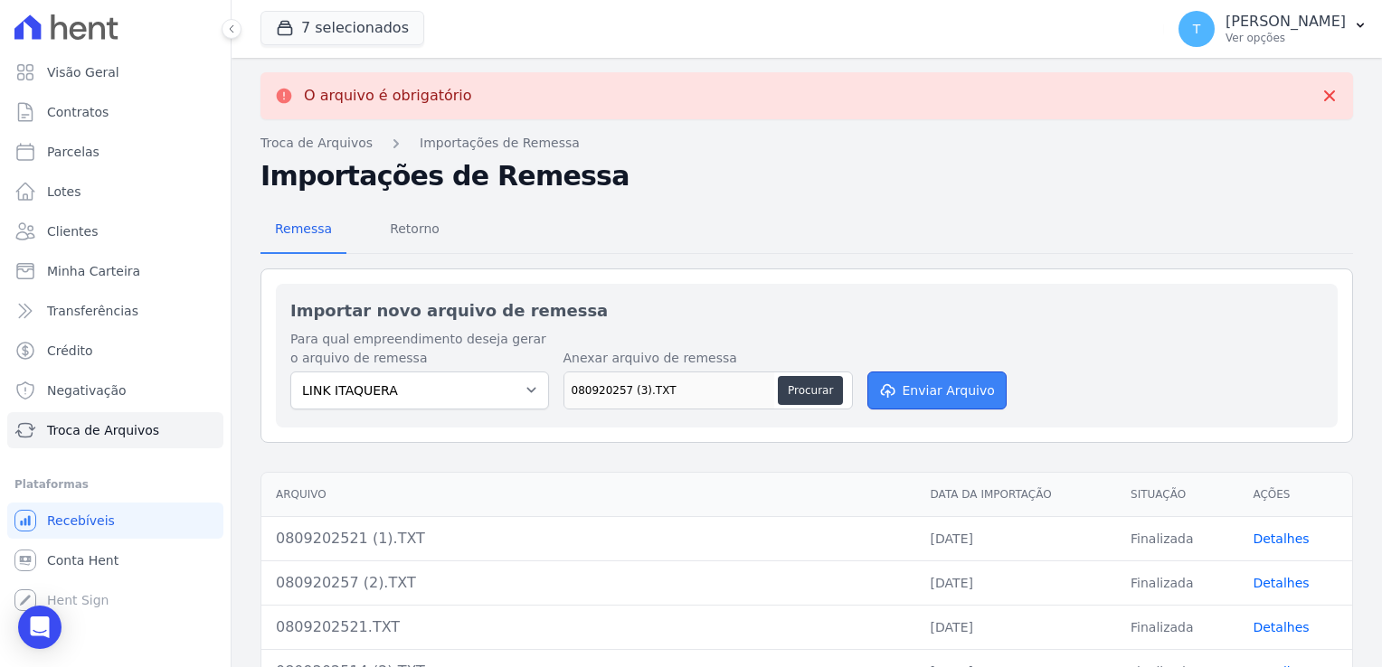
click at [915, 389] on button "Enviar Arquivo" at bounding box center [936, 391] width 139 height 38
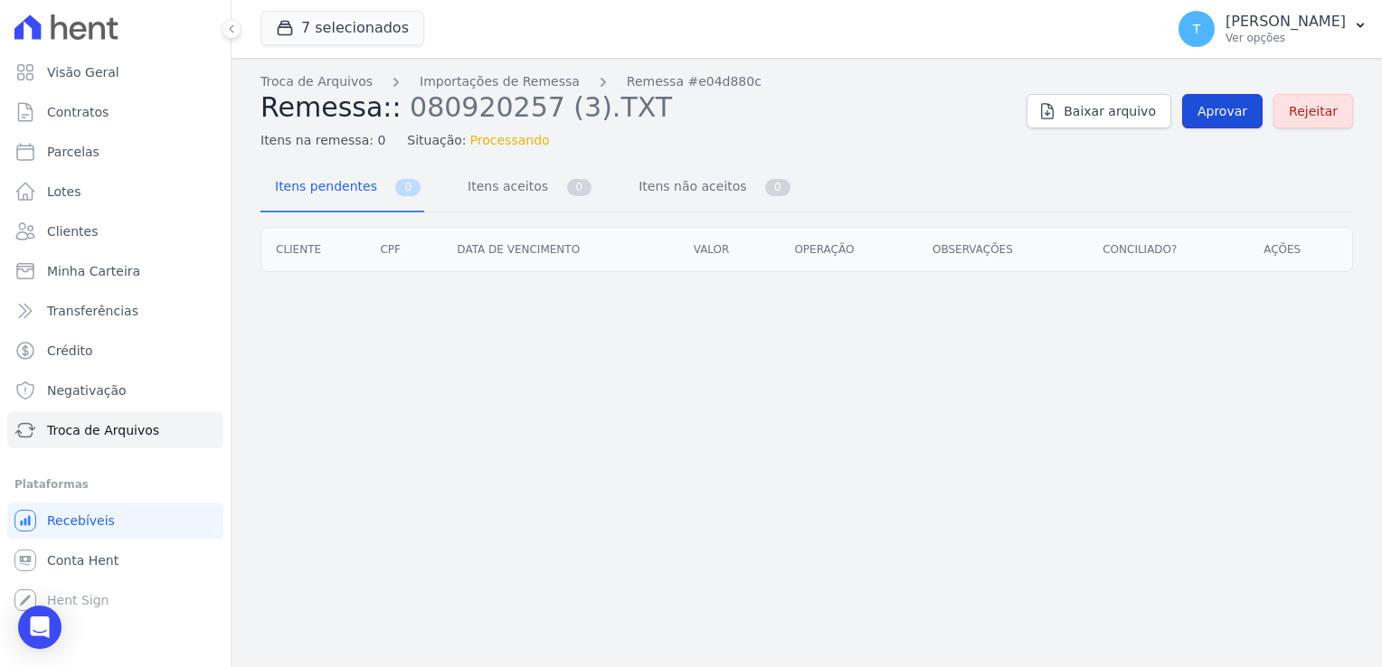
click at [1225, 111] on span "Aprovar" at bounding box center [1222, 111] width 50 height 18
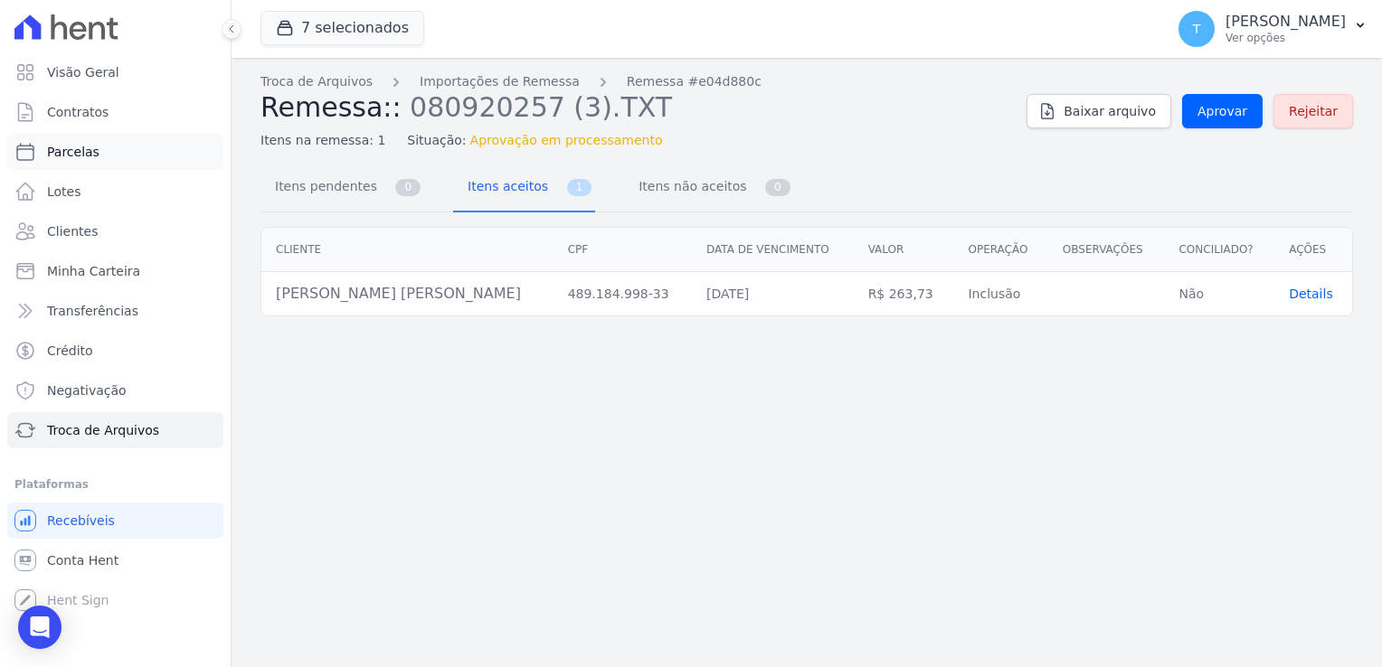
click at [92, 154] on span "Parcelas" at bounding box center [73, 152] width 52 height 18
click at [72, 152] on span "Parcelas" at bounding box center [73, 152] width 52 height 18
select select
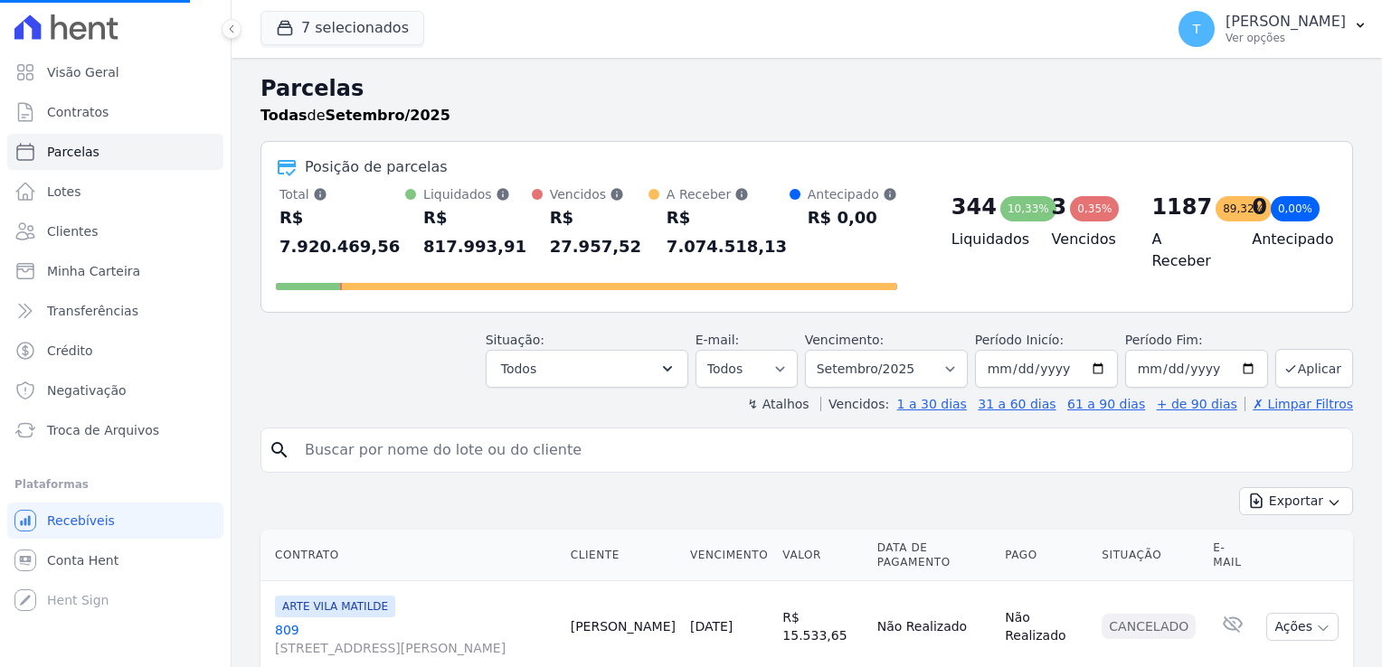
select select
click at [350, 432] on input "search" at bounding box center [819, 450] width 1051 height 36
paste input "[PERSON_NAME] [PERSON_NAME]"
type input "[PERSON_NAME] [PERSON_NAME]"
select select
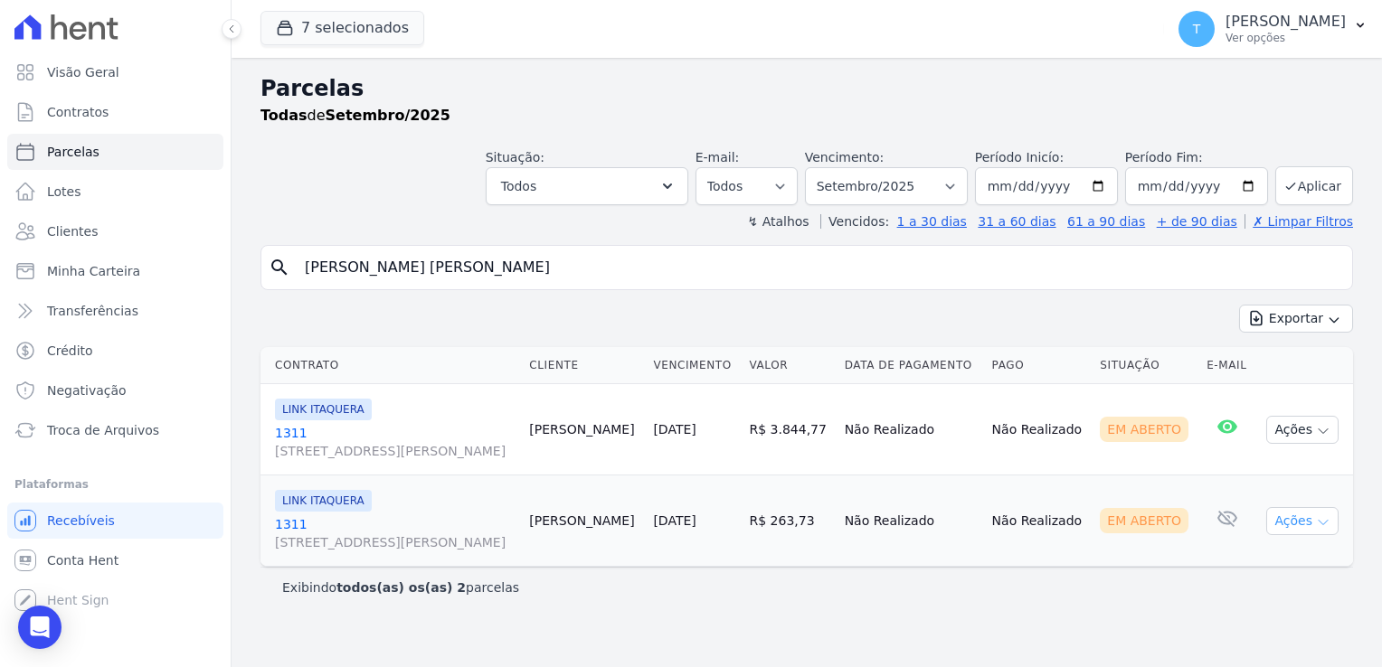
click at [1329, 524] on icon "button" at bounding box center [1323, 522] width 14 height 14
click at [1234, 563] on link "Ver boleto" at bounding box center [1295, 562] width 174 height 33
drag, startPoint x: 507, startPoint y: 270, endPoint x: 242, endPoint y: 283, distance: 265.3
click at [242, 283] on div "Parcelas Todas de Setembro/2025 Situação: Agendado Em Aberto Pago Processando C…" at bounding box center [807, 363] width 1150 height 610
paste input "[PERSON_NAME] dos [PERSON_NAME]"
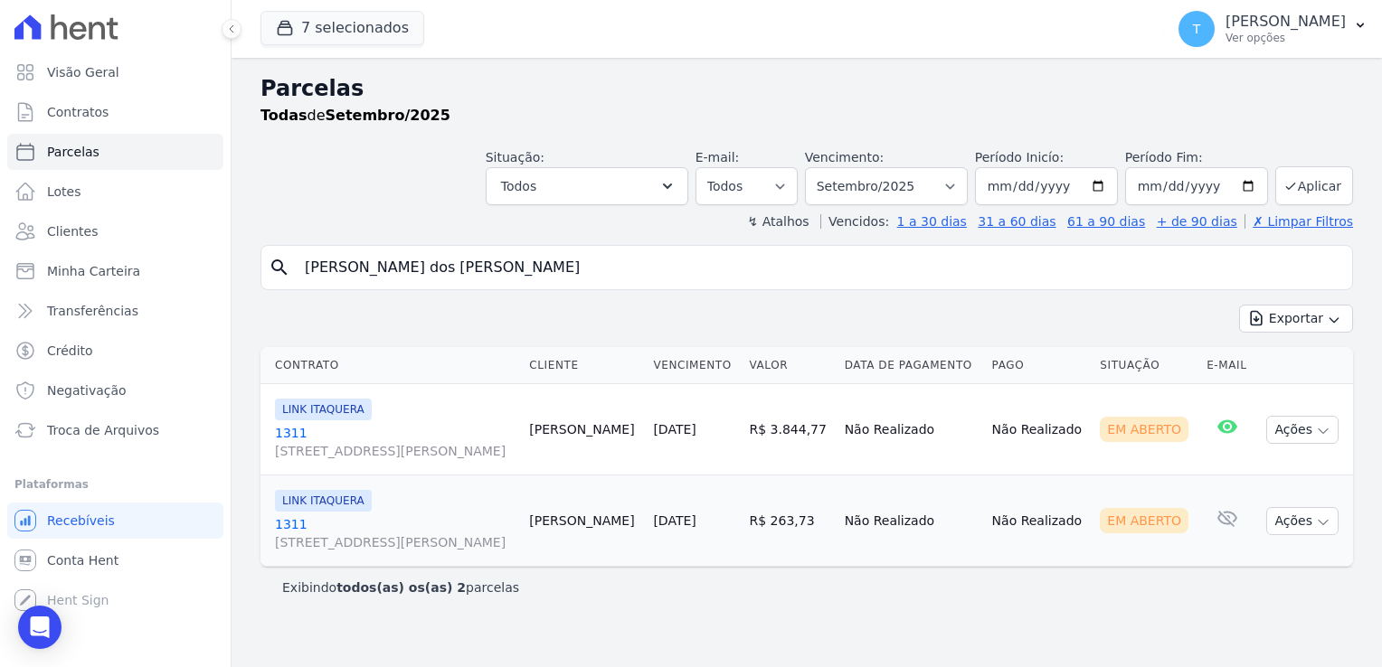
type input "[PERSON_NAME] dos [PERSON_NAME]"
select select
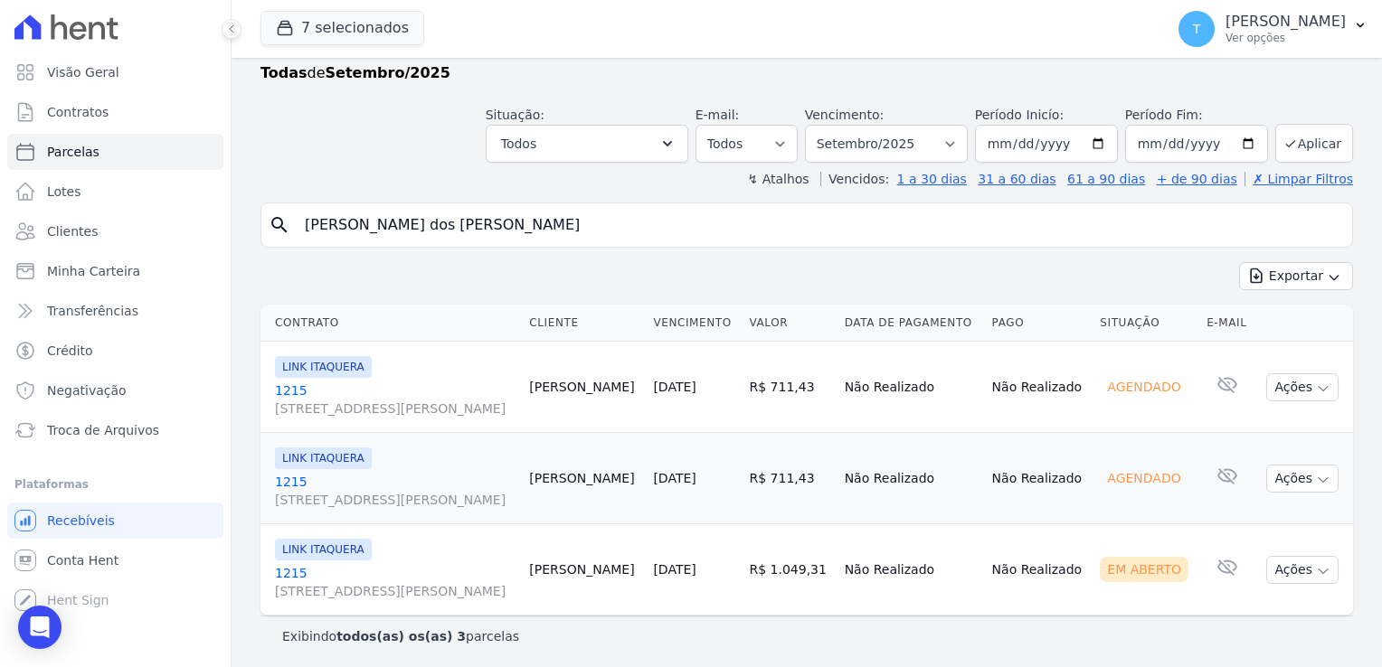
scroll to position [43, 0]
click at [1316, 384] on icon "button" at bounding box center [1323, 388] width 14 height 14
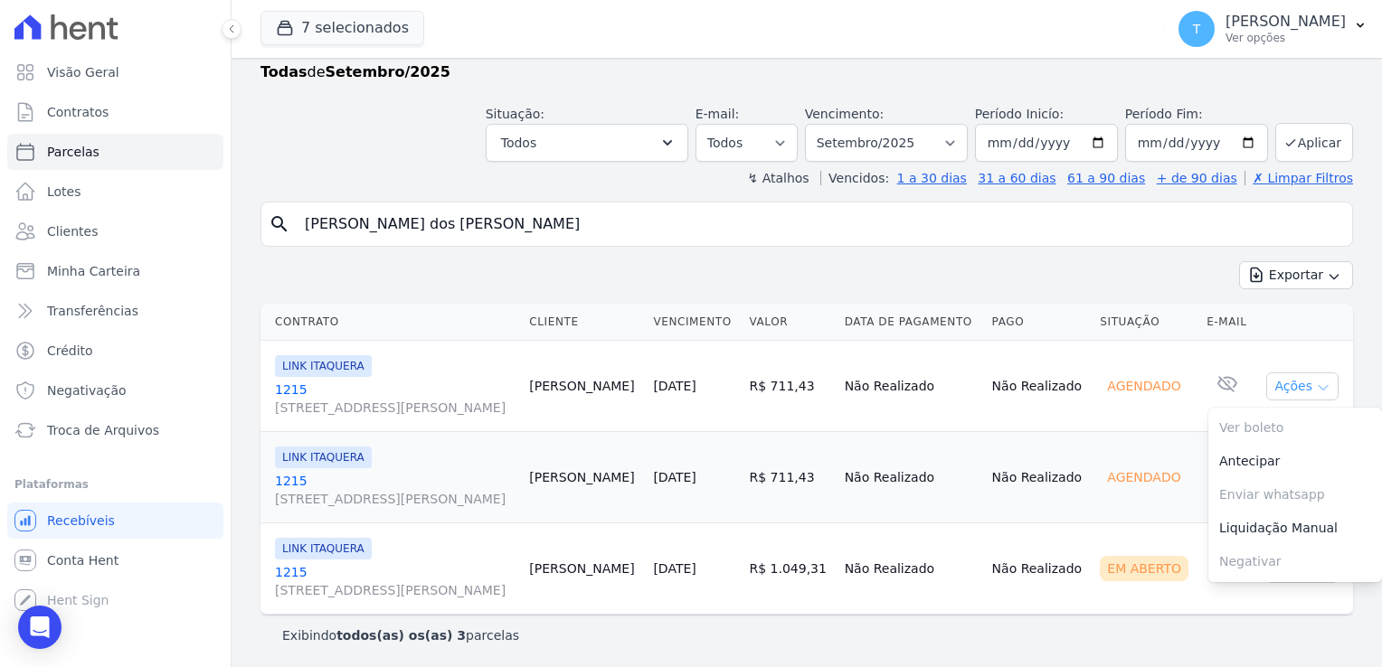
click at [1316, 384] on icon "button" at bounding box center [1323, 388] width 14 height 14
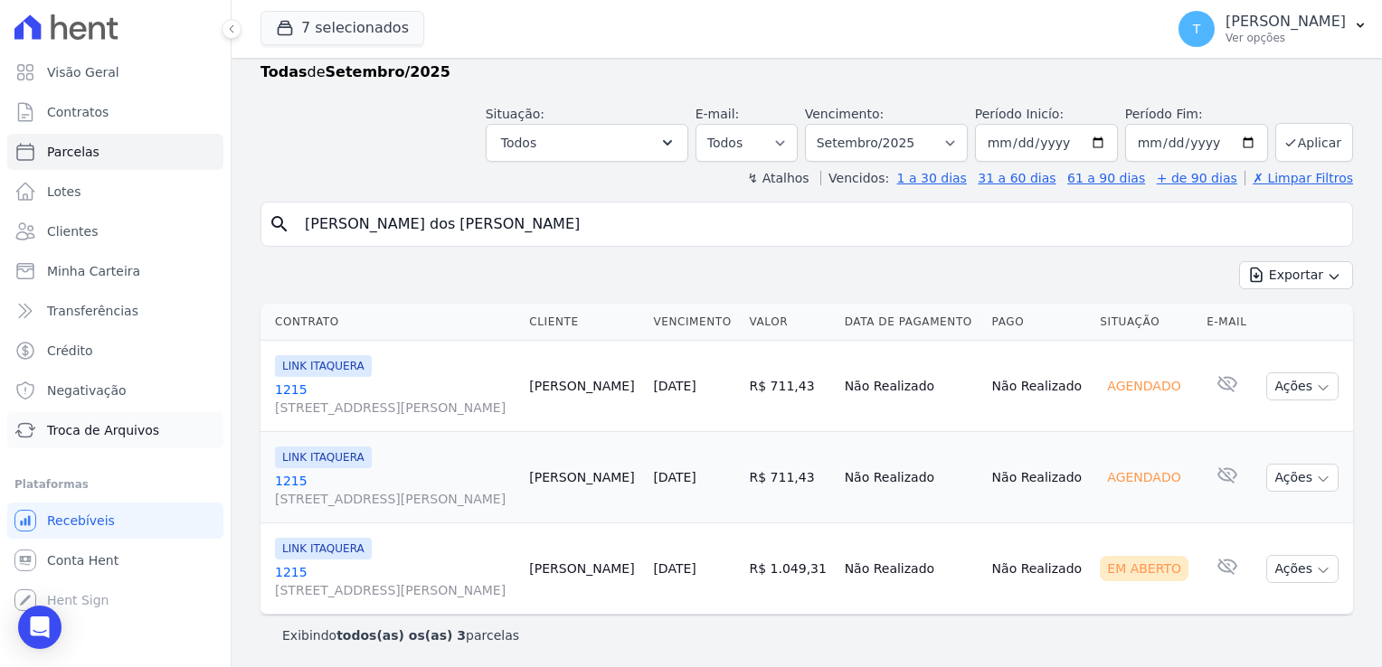
click at [83, 432] on span "Troca de Arquivos" at bounding box center [103, 430] width 112 height 18
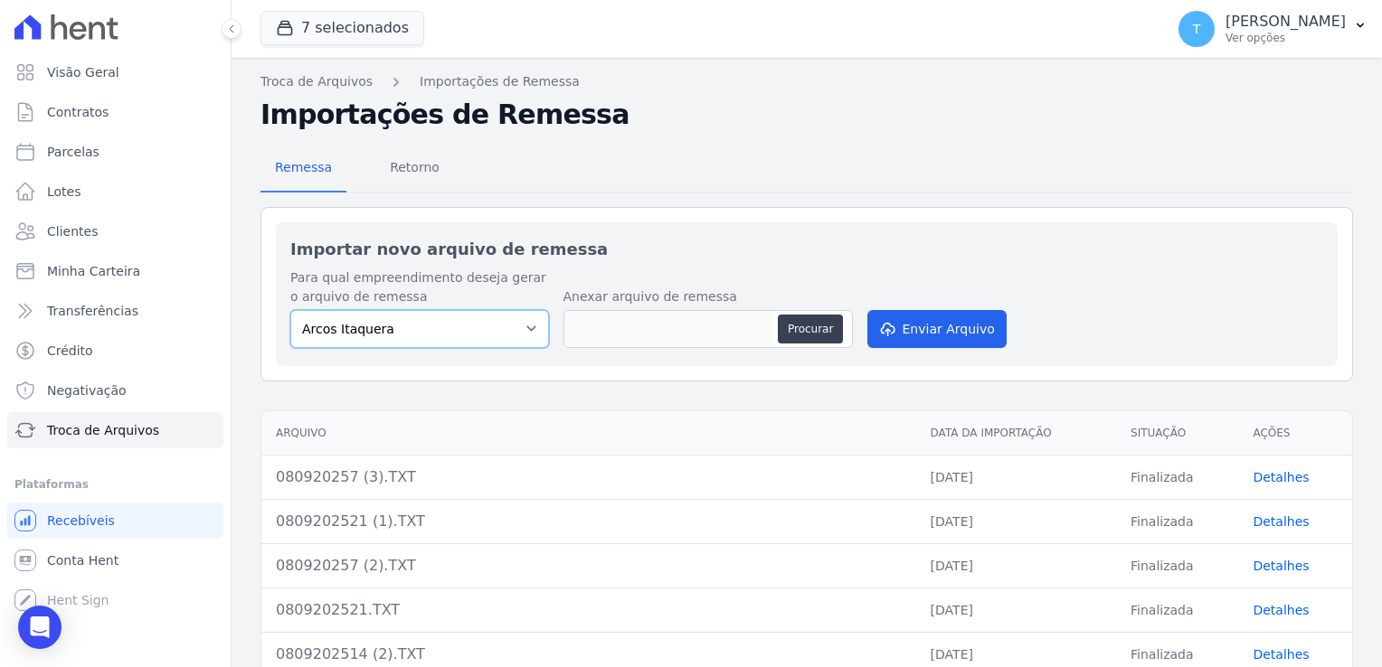
click at [531, 329] on select "[PERSON_NAME] Itaquera [GEOGRAPHIC_DATA][PERSON_NAME] Inspire BOSQUE CLUB ARTE …" at bounding box center [419, 329] width 259 height 38
select select "798d34ef-1a76-4a01-aecd-278a2202ade3"
click at [290, 310] on select "[PERSON_NAME] Itaquera [GEOGRAPHIC_DATA][PERSON_NAME] Inspire BOSQUE CLUB ARTE …" at bounding box center [419, 329] width 259 height 38
click at [817, 324] on button "Procurar" at bounding box center [810, 329] width 65 height 29
type input "080920257 (4).TXT"
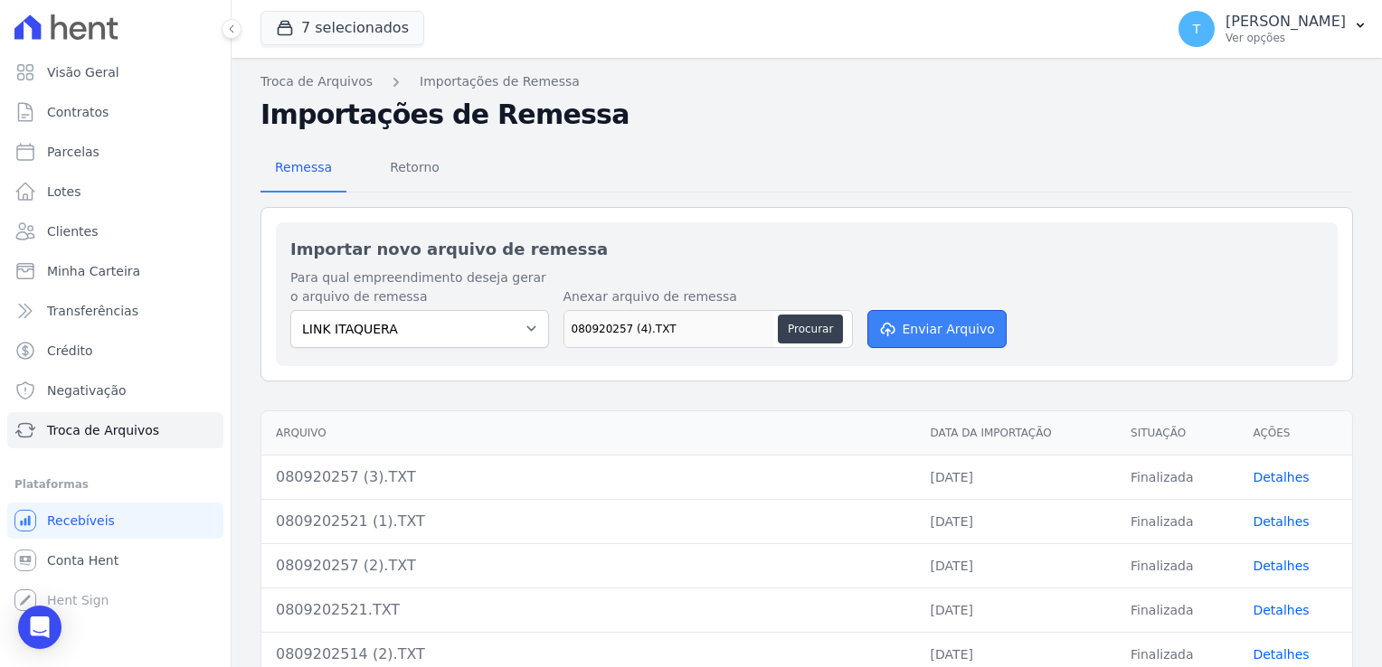
click at [898, 326] on button "Enviar Arquivo" at bounding box center [936, 329] width 139 height 38
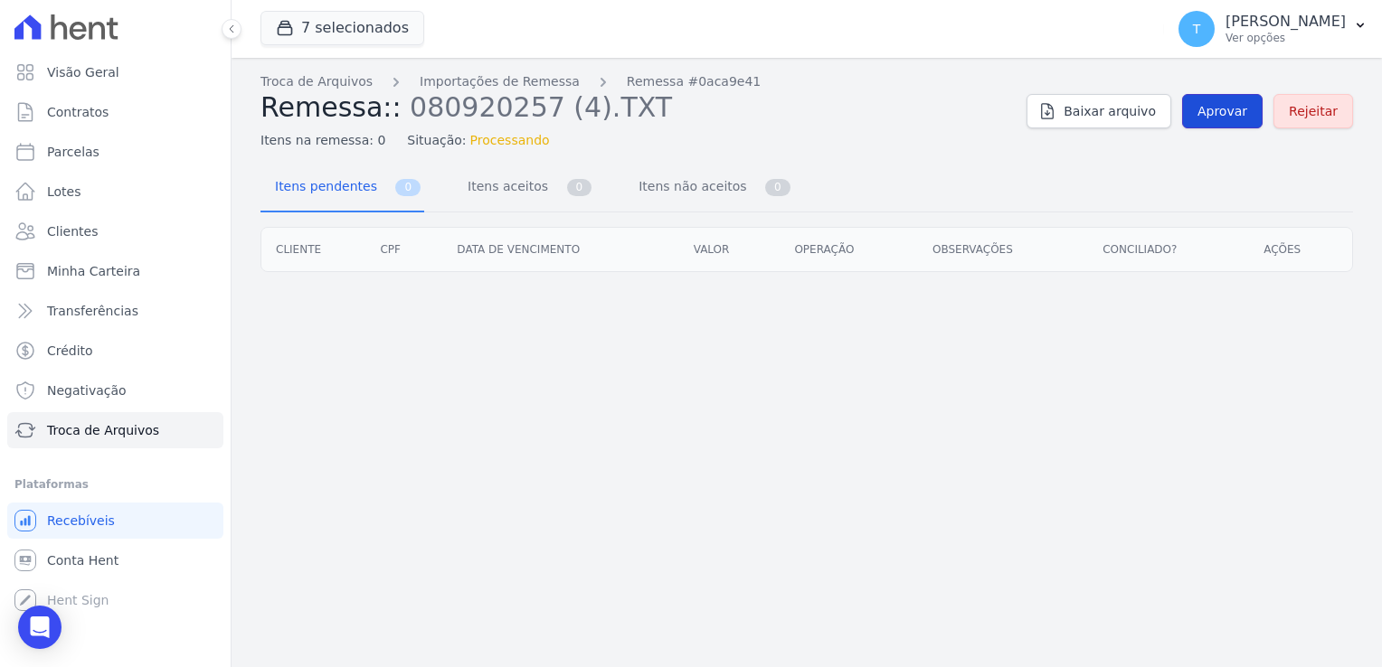
click at [1213, 113] on span "Aprovar" at bounding box center [1222, 111] width 50 height 18
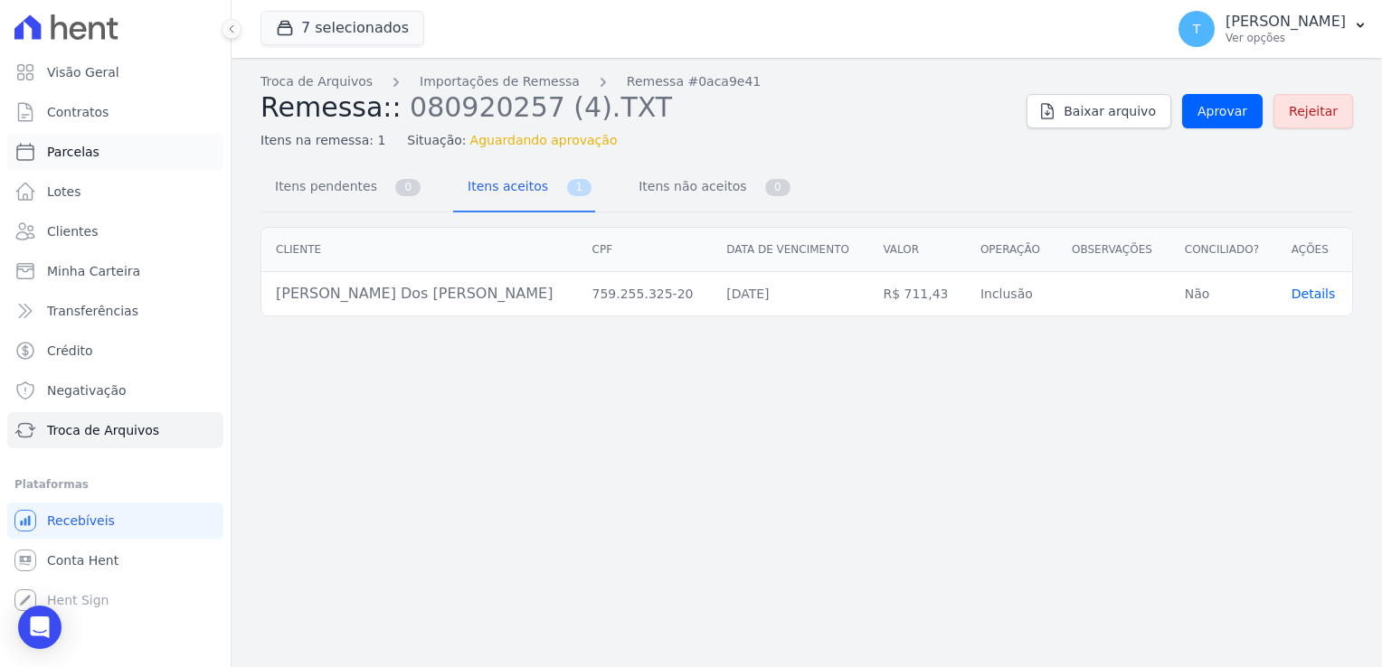
click at [103, 163] on link "Parcelas" at bounding box center [115, 152] width 216 height 36
select select
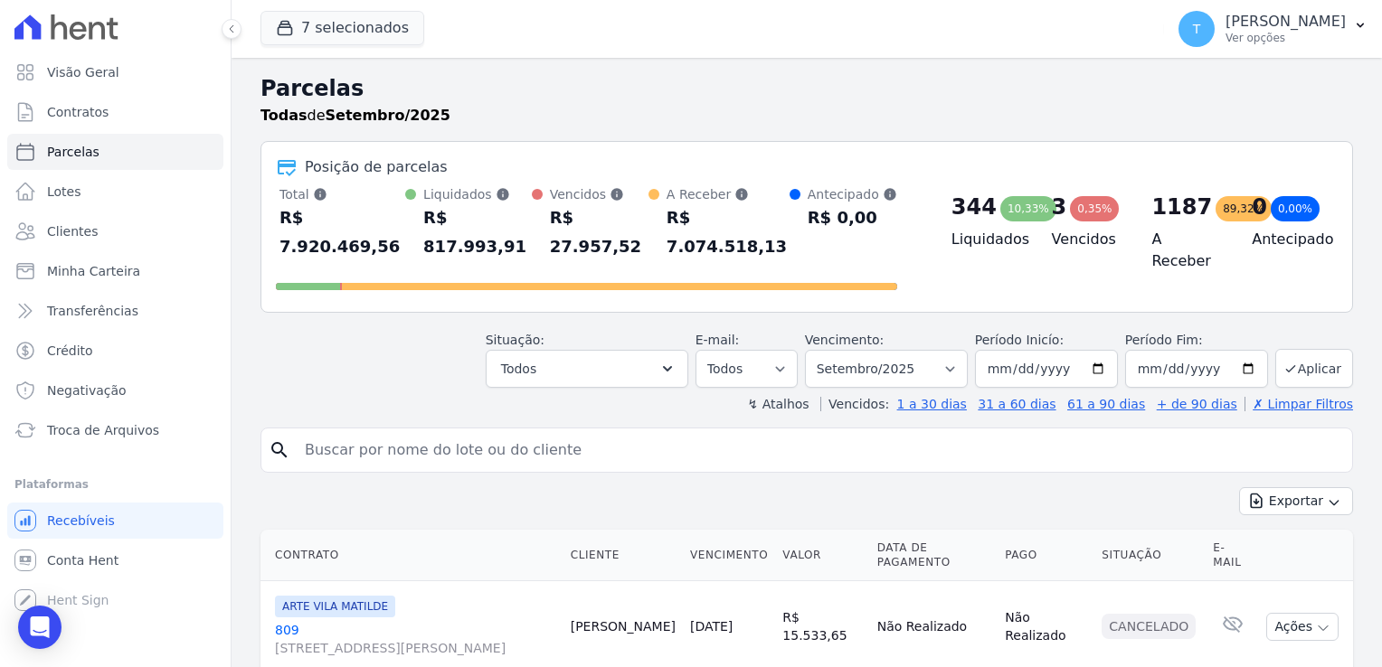
click at [359, 432] on input "search" at bounding box center [819, 450] width 1051 height 36
paste input "[PERSON_NAME] dos [PERSON_NAME]"
type input "[PERSON_NAME] dos [PERSON_NAME]"
select select
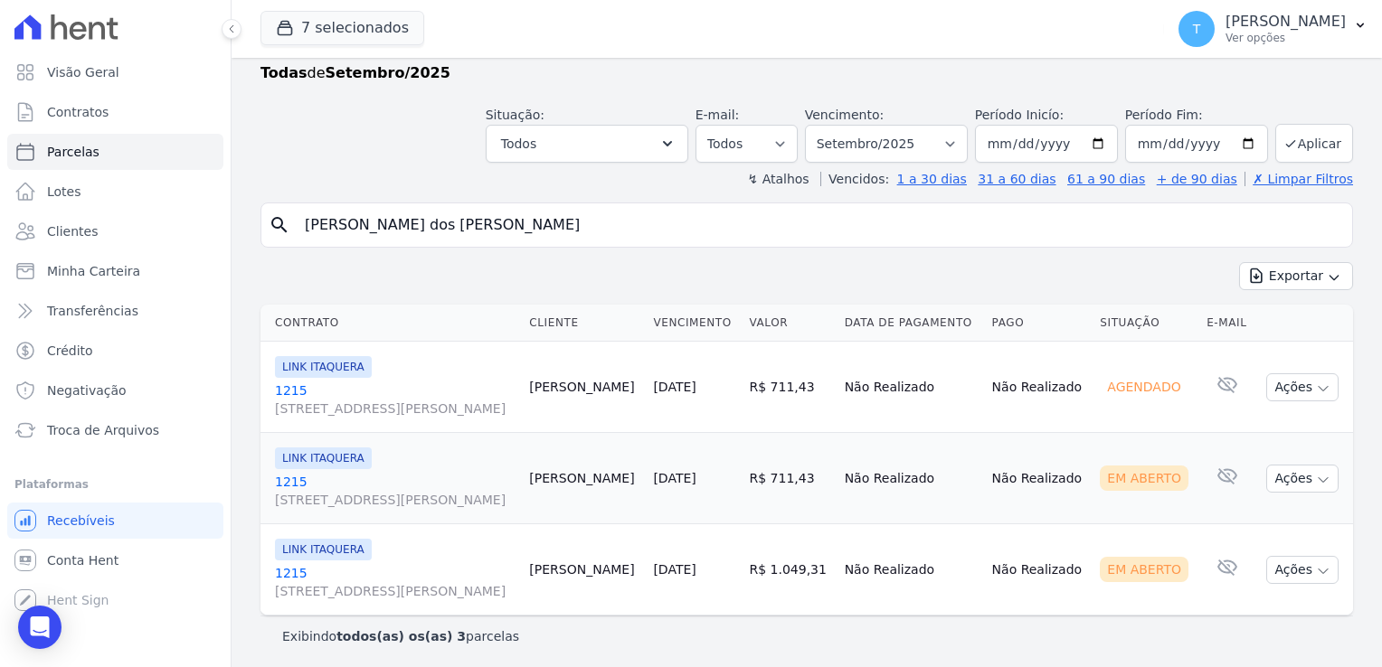
scroll to position [43, 0]
click at [1316, 481] on icon "button" at bounding box center [1323, 479] width 14 height 14
click at [1252, 514] on link "Ver boleto" at bounding box center [1295, 519] width 174 height 33
drag, startPoint x: 531, startPoint y: 223, endPoint x: 296, endPoint y: 220, distance: 235.2
click at [296, 220] on input "[PERSON_NAME] dos [PERSON_NAME]" at bounding box center [819, 224] width 1051 height 36
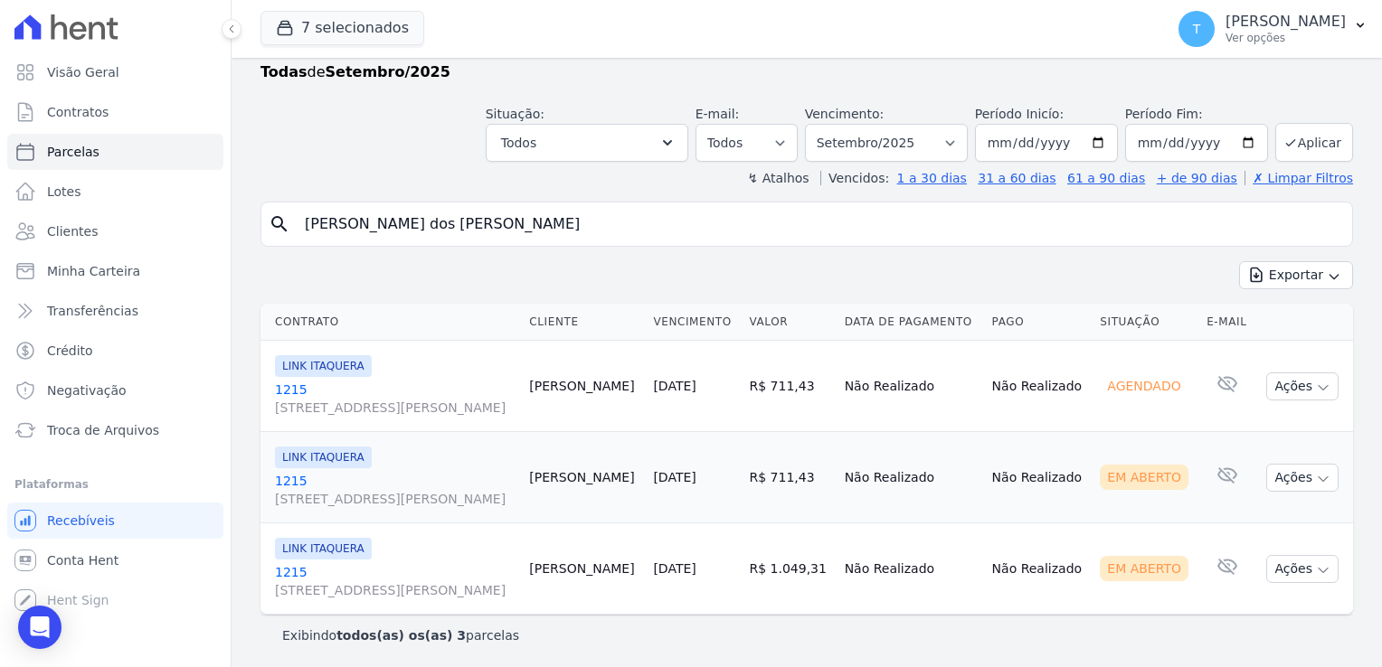
paste input "[PERSON_NAME]"
type input "[PERSON_NAME]"
select select
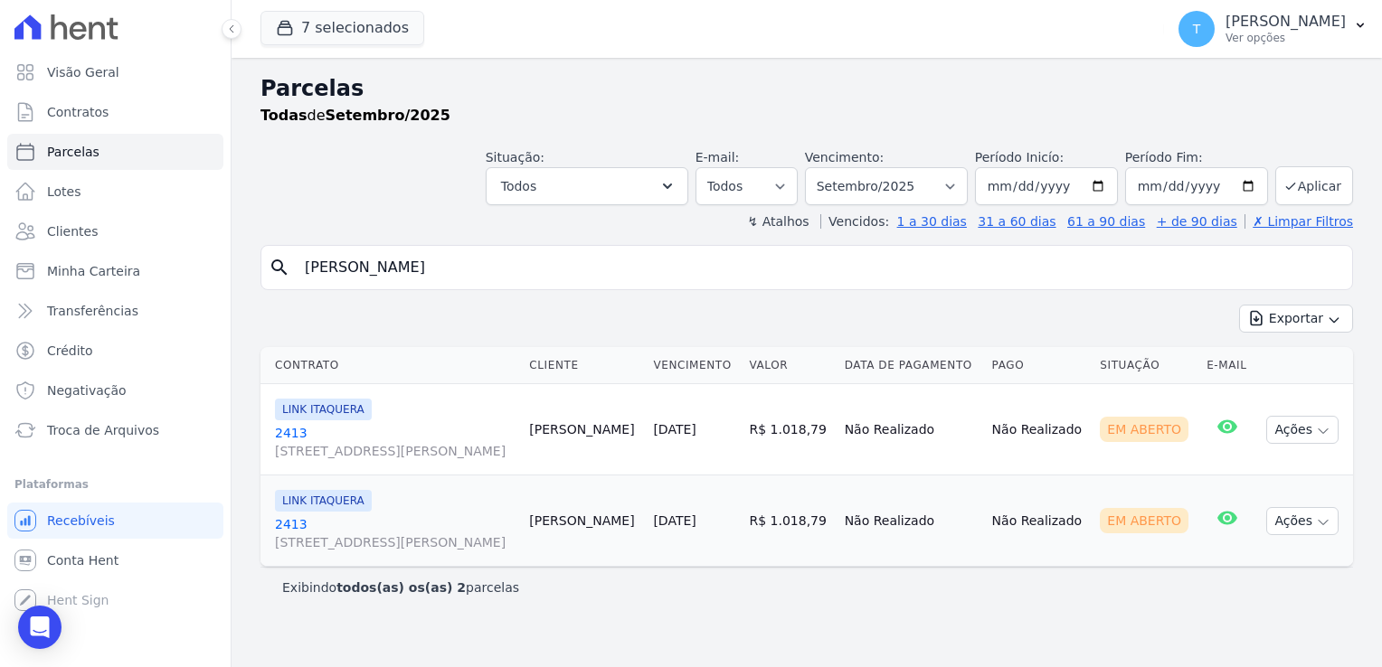
click at [307, 447] on span "[STREET_ADDRESS][PERSON_NAME]" at bounding box center [395, 451] width 240 height 18
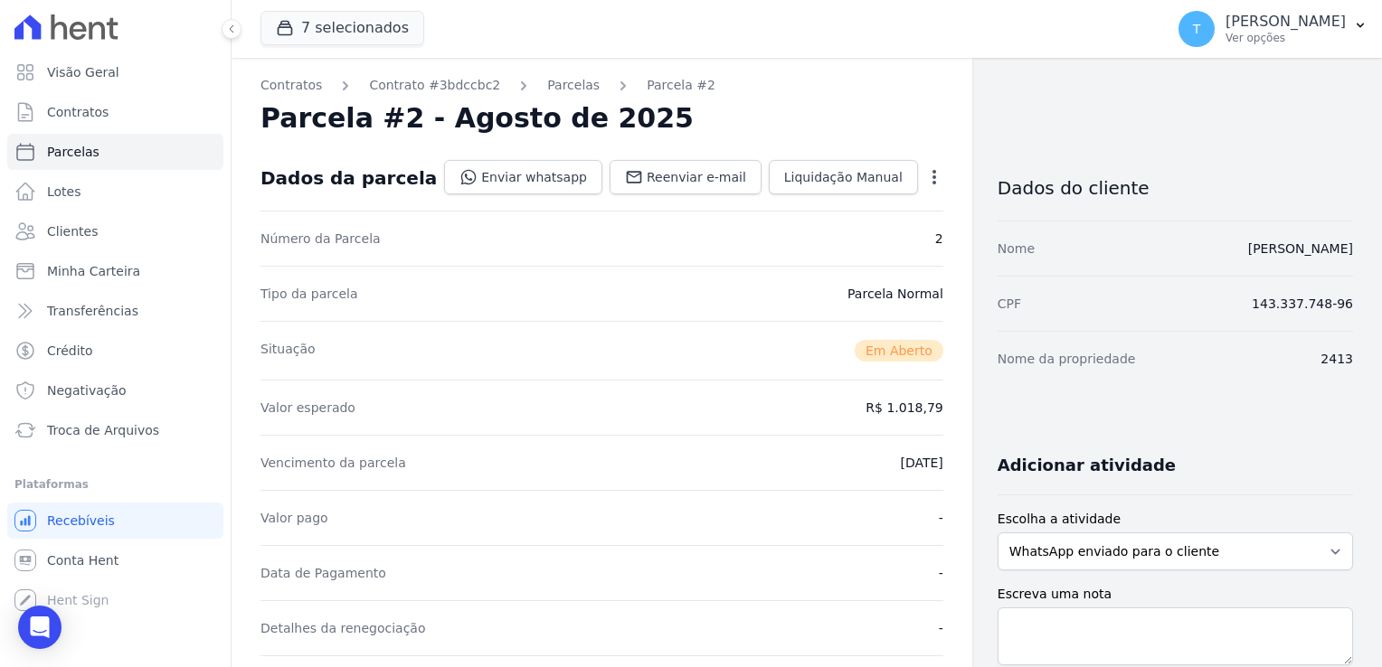
select select
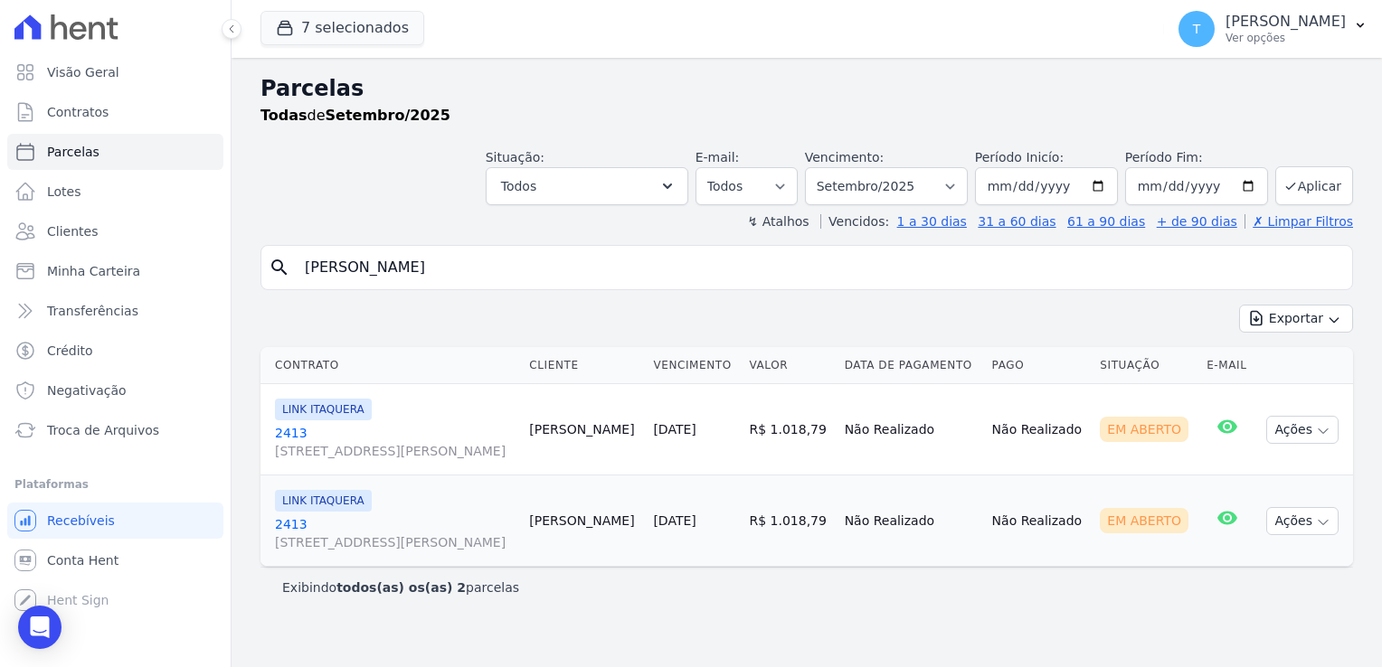
click at [346, 536] on span "[STREET_ADDRESS][PERSON_NAME]" at bounding box center [395, 543] width 240 height 18
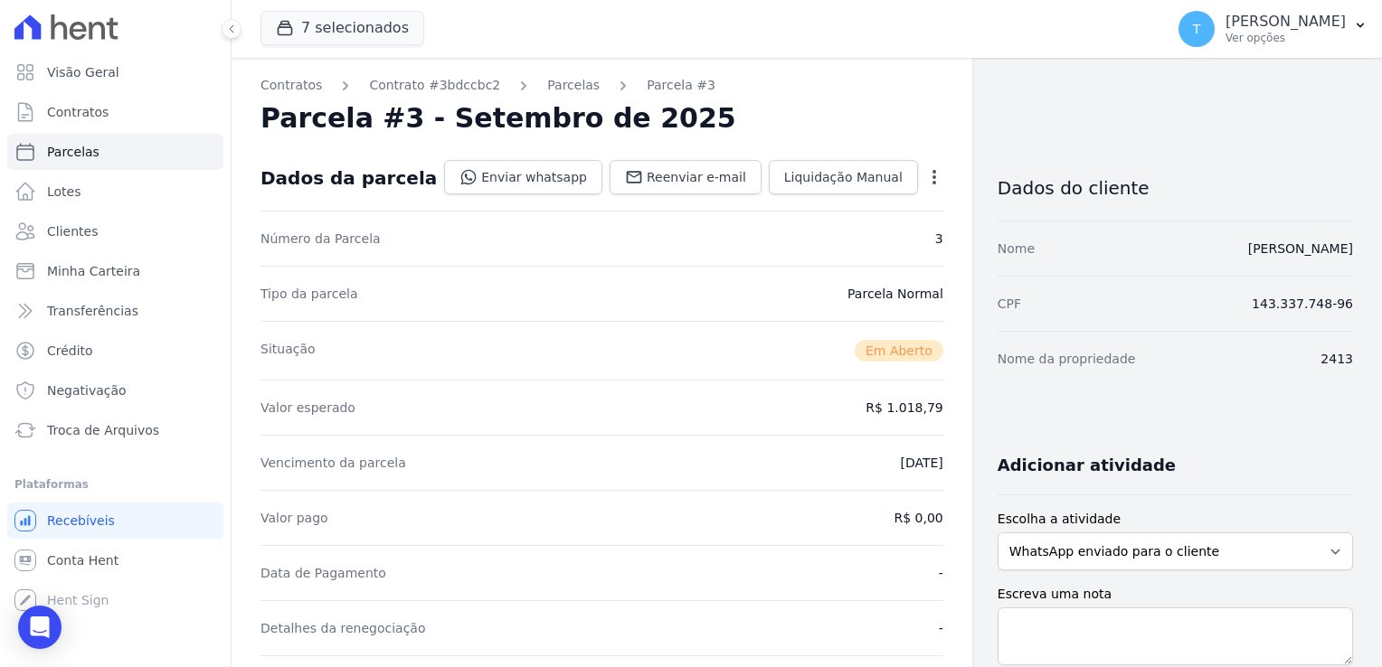
select select
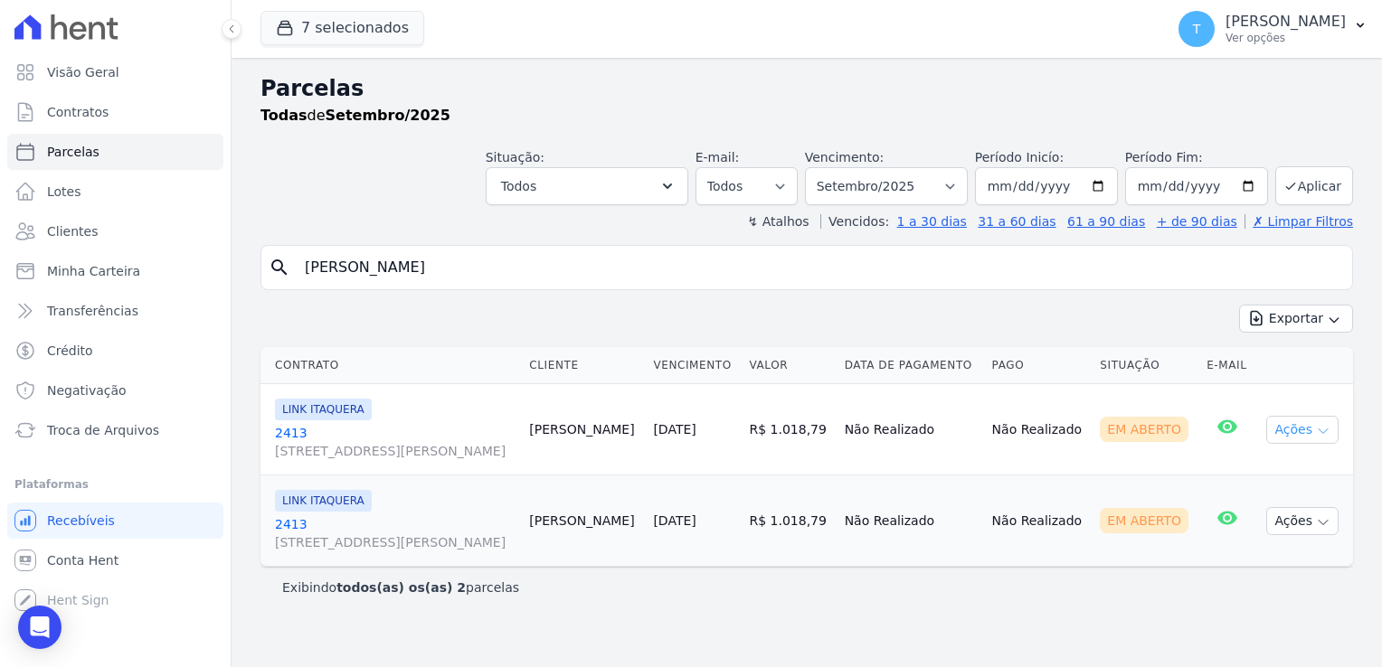
click at [1325, 428] on icon "button" at bounding box center [1323, 431] width 14 height 14
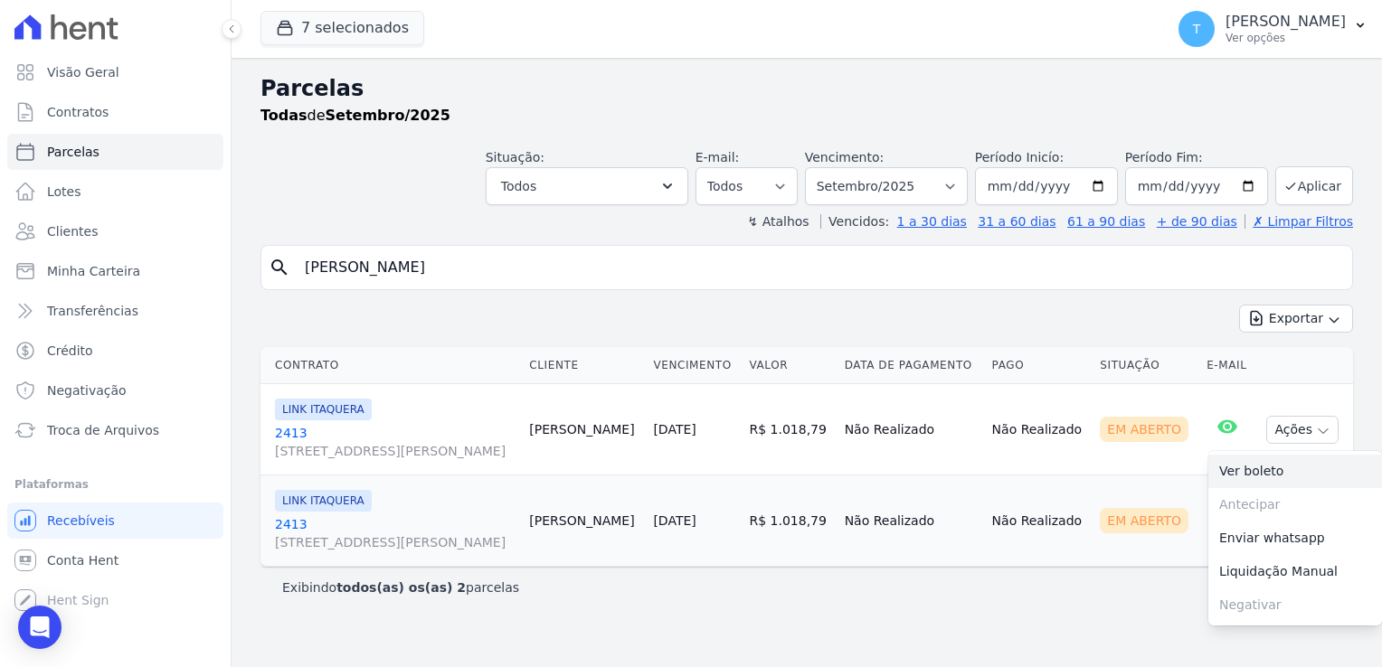
click at [1290, 469] on link "Ver boleto" at bounding box center [1295, 471] width 174 height 33
click at [1051, 495] on td "Não Realizado" at bounding box center [1039, 521] width 109 height 91
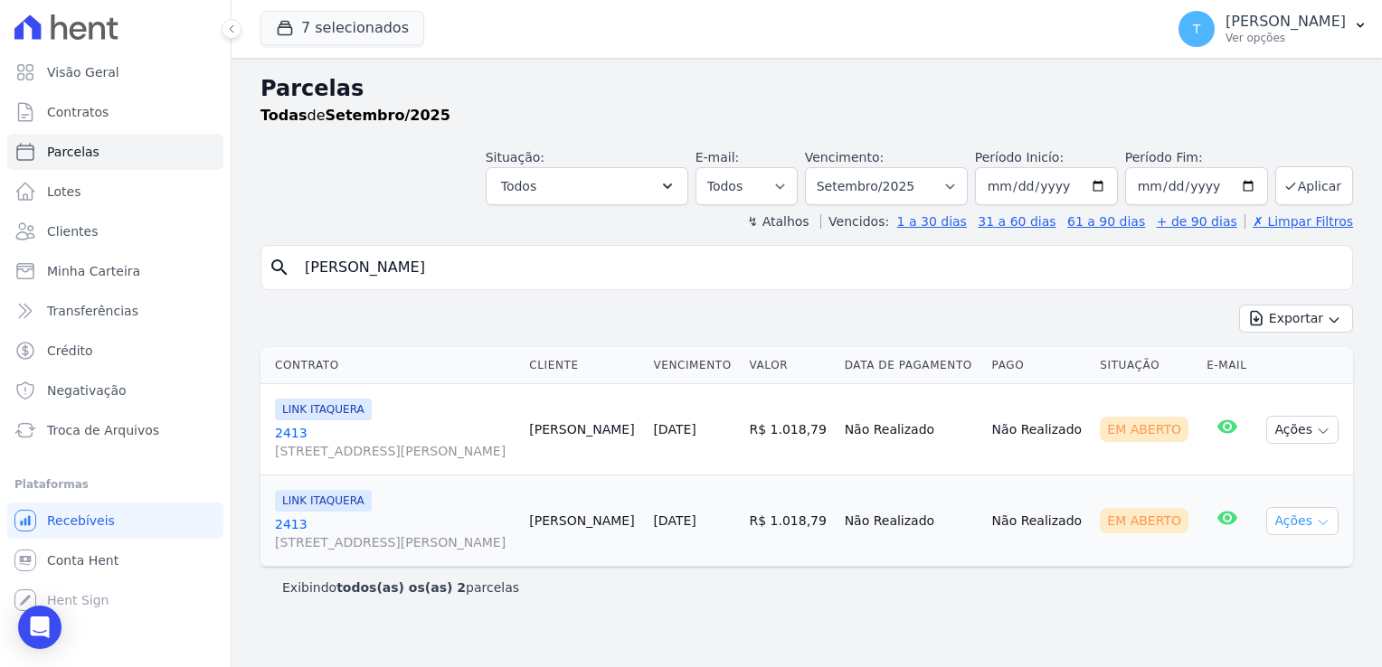
click at [1321, 518] on icon "button" at bounding box center [1323, 522] width 14 height 14
click at [1266, 560] on link "Ver boleto" at bounding box center [1295, 562] width 174 height 33
click at [533, 313] on div "Exportar Exportar PDF Exportar CSV" at bounding box center [806, 326] width 1092 height 43
click at [1360, 26] on icon "button" at bounding box center [1360, 25] width 14 height 14
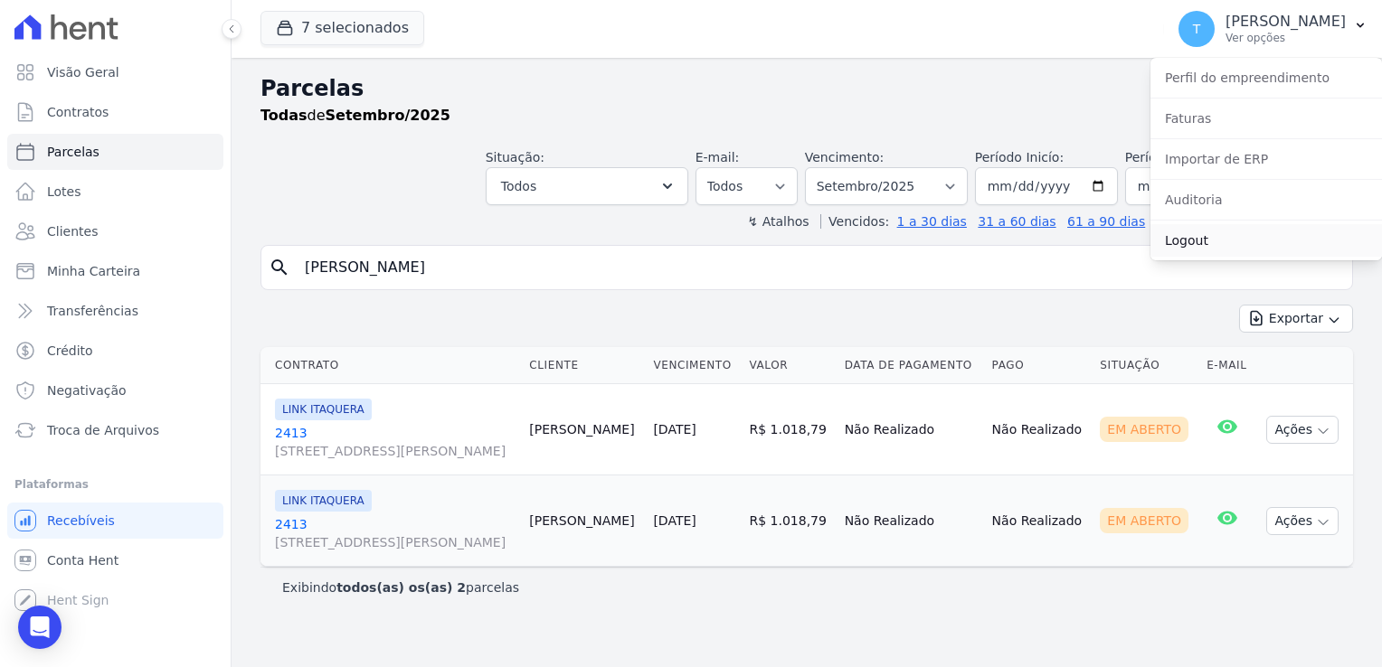
click at [1202, 240] on link "Logout" at bounding box center [1266, 240] width 232 height 33
